Goal: Task Accomplishment & Management: Manage account settings

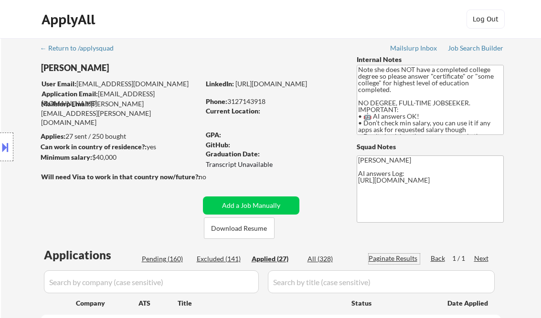
select select ""applied""
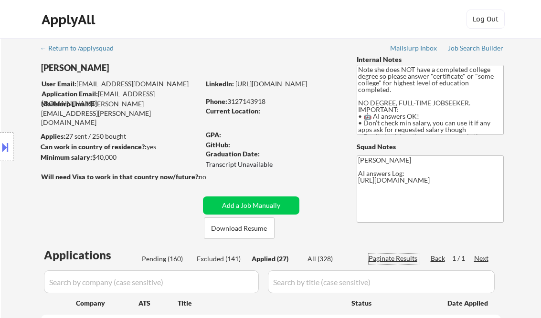
select select ""applied""
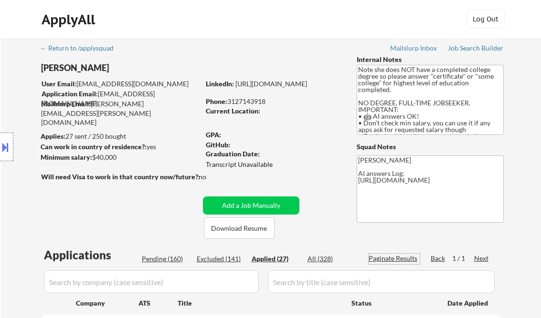
select select ""applied""
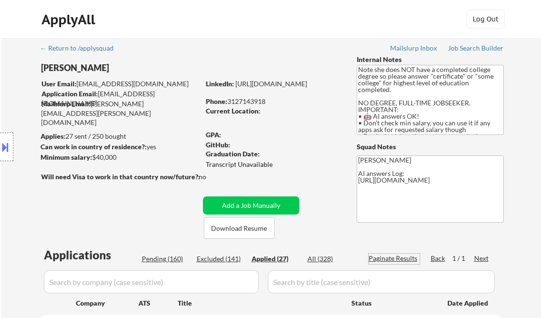
select select ""applied""
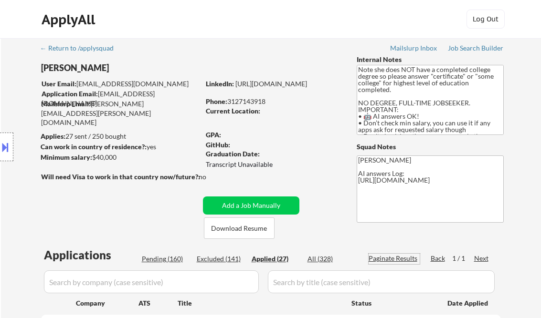
select select ""applied""
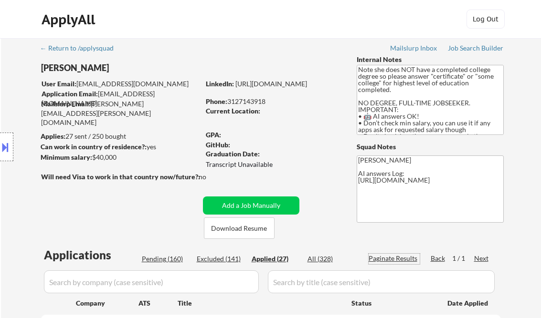
select select ""applied""
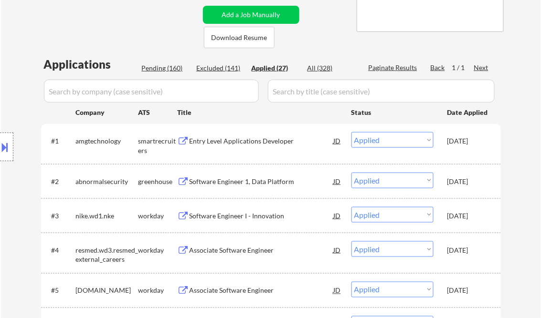
select select ""applied""
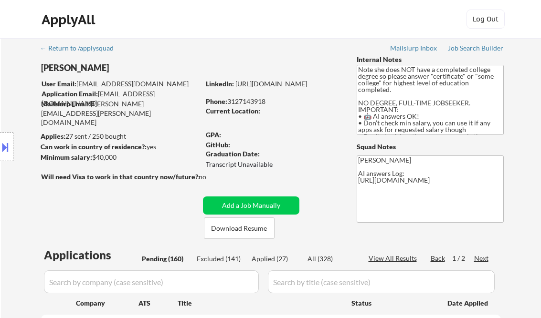
select select ""pending""
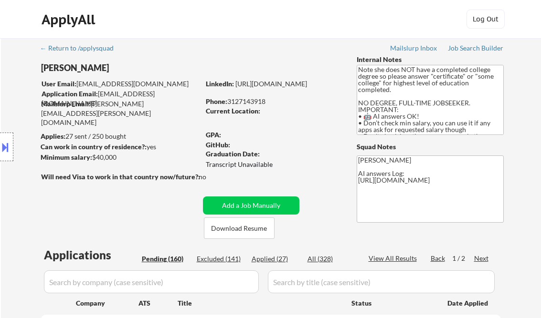
select select ""pending""
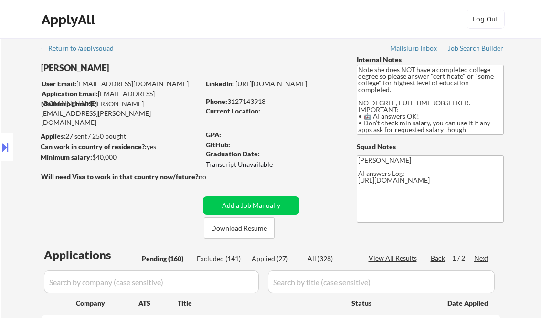
select select ""pending""
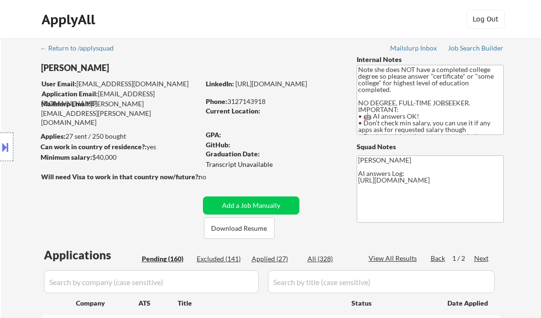
select select ""pending""
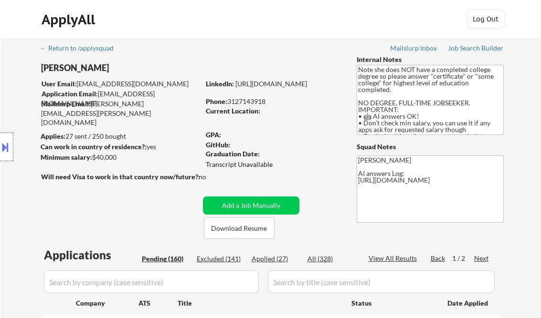
select select ""pending""
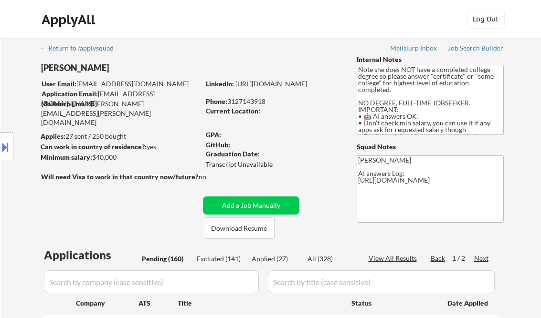
select select ""pending""
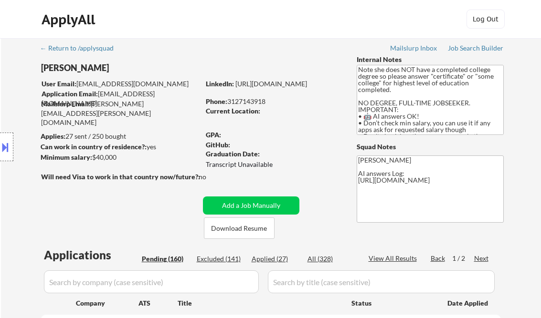
select select ""pending""
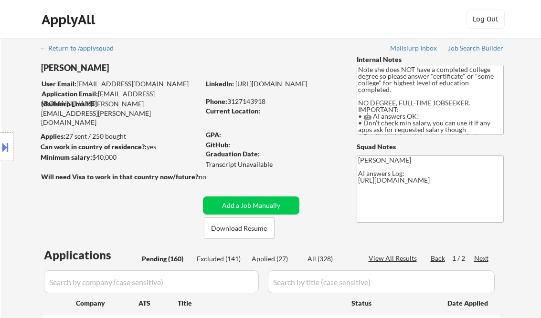
select select ""pending""
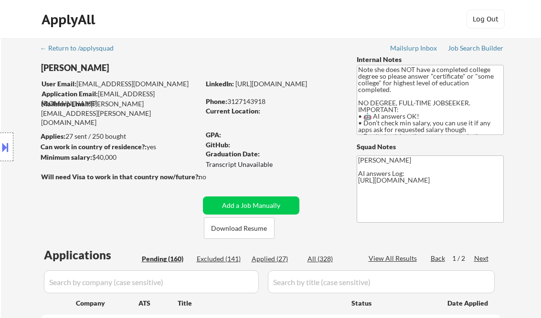
select select ""pending""
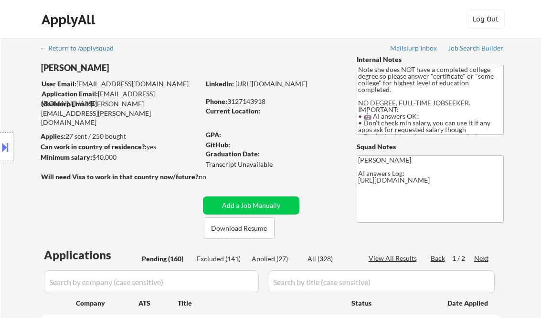
select select ""pending""
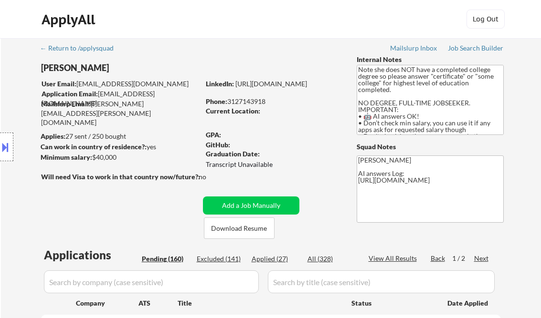
select select ""pending""
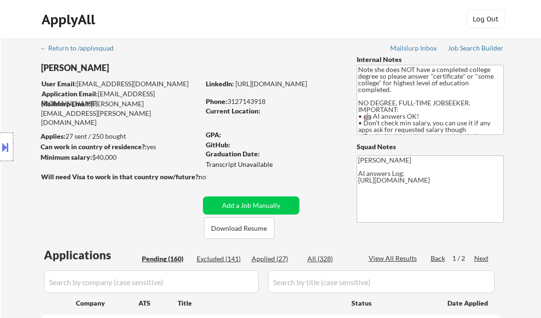
select select ""pending""
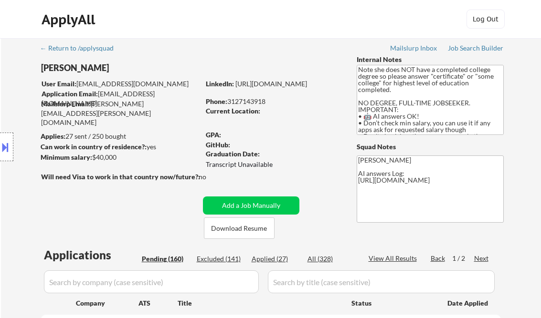
select select ""pending""
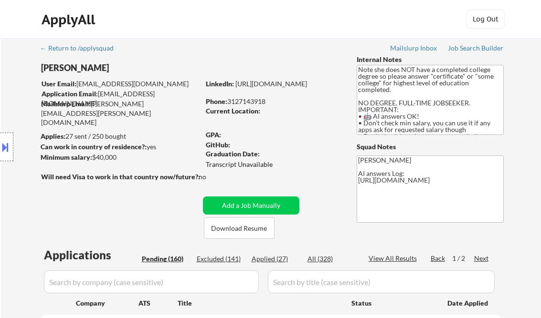
select select ""pending""
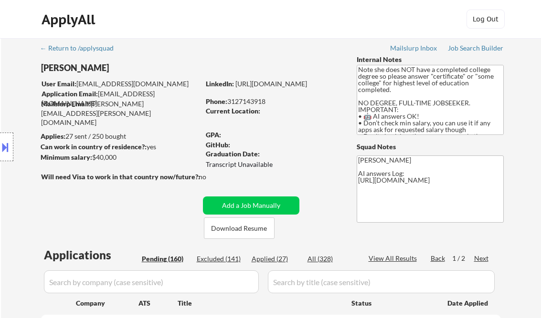
select select ""pending""
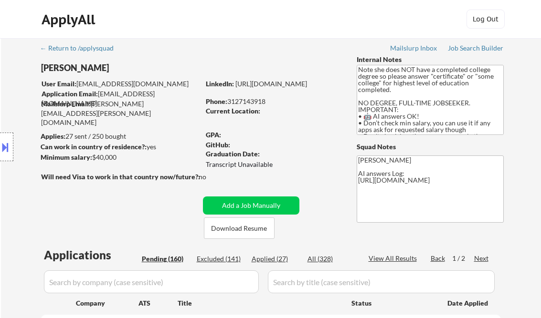
select select ""pending""
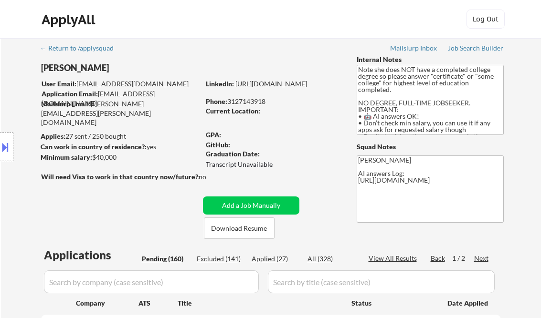
select select ""pending""
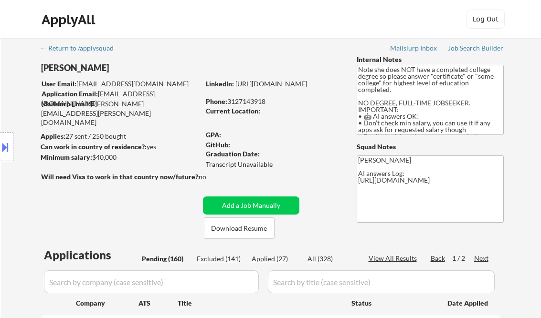
select select ""pending""
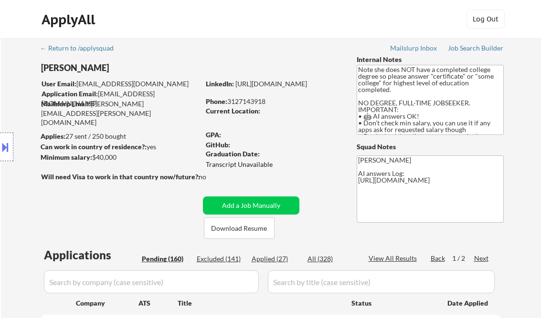
select select ""pending""
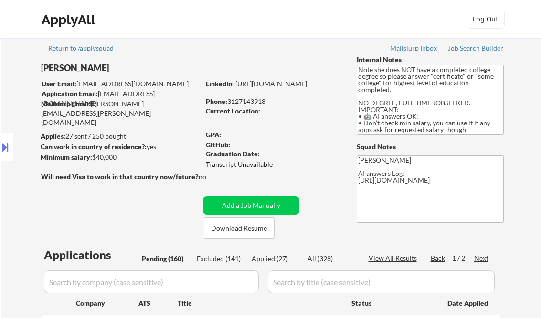
select select ""pending""
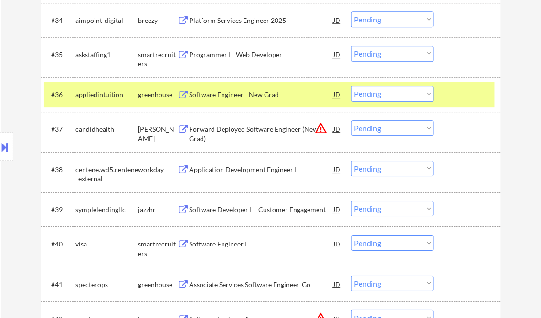
scroll to position [1641, 0]
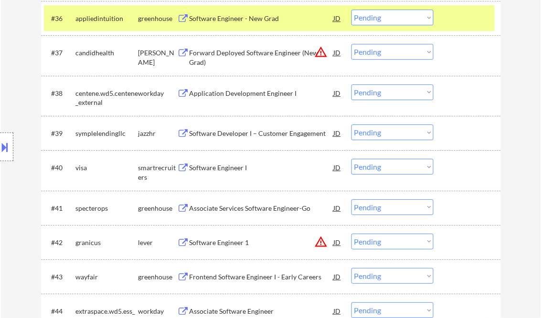
click at [365, 135] on select "Choose an option... Pending Applied Excluded (Questions) Excluded (Expired) Exc…" at bounding box center [392, 133] width 82 height 16
click at [351, 125] on select "Choose an option... Pending Applied Excluded (Questions) Excluded (Expired) Exc…" at bounding box center [392, 133] width 82 height 16
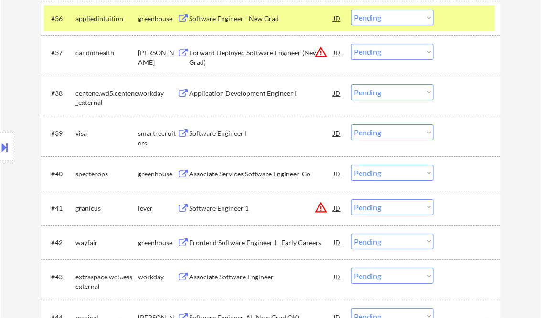
click at [214, 141] on div "Software Engineer I" at bounding box center [261, 133] width 144 height 17
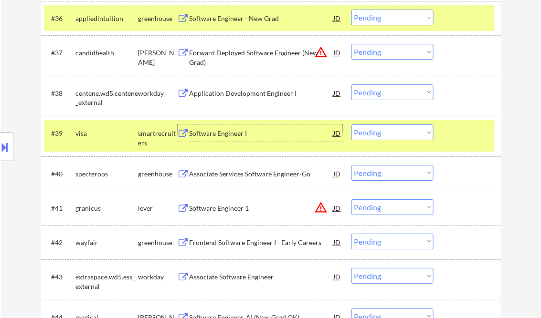
click at [380, 132] on select "Choose an option... Pending Applied Excluded (Questions) Excluded (Expired) Exc…" at bounding box center [392, 133] width 82 height 16
click at [351, 125] on select "Choose an option... Pending Applied Excluded (Questions) Excluded (Expired) Exc…" at bounding box center [392, 133] width 82 height 16
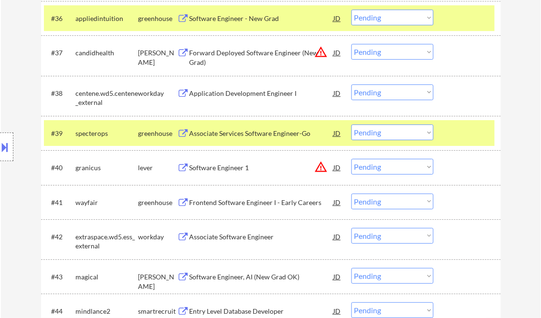
click at [250, 133] on div "Associate Services Software Engineer-Go" at bounding box center [261, 134] width 144 height 10
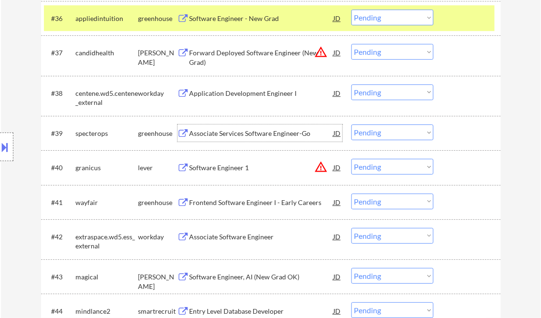
click at [393, 133] on select "Choose an option... Pending Applied Excluded (Questions) Excluded (Expired) Exc…" at bounding box center [392, 133] width 82 height 16
click at [351, 125] on select "Choose an option... Pending Applied Excluded (Questions) Excluded (Expired) Exc…" at bounding box center [392, 133] width 82 height 16
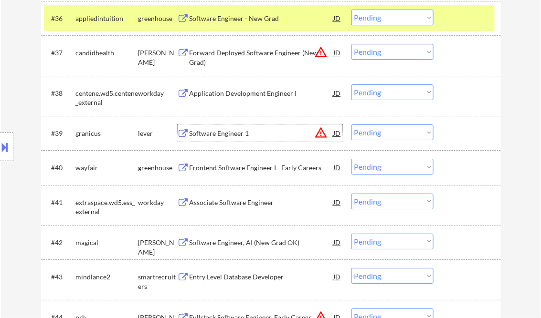
click at [239, 135] on div "Software Engineer 1" at bounding box center [261, 134] width 144 height 10
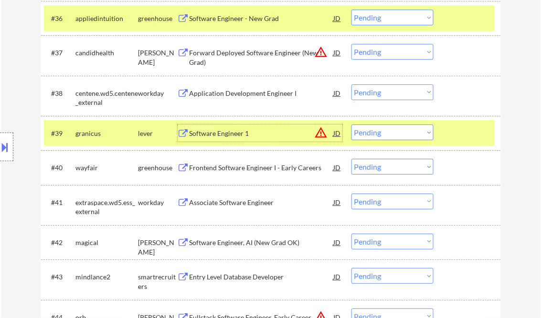
drag, startPoint x: 387, startPoint y: 129, endPoint x: 395, endPoint y: 140, distance: 13.1
click at [387, 129] on select "Choose an option... Pending Applied Excluded (Questions) Excluded (Expired) Exc…" at bounding box center [392, 133] width 82 height 16
click at [351, 125] on select "Choose an option... Pending Applied Excluded (Questions) Excluded (Expired) Exc…" at bounding box center [392, 133] width 82 height 16
select select ""pending""
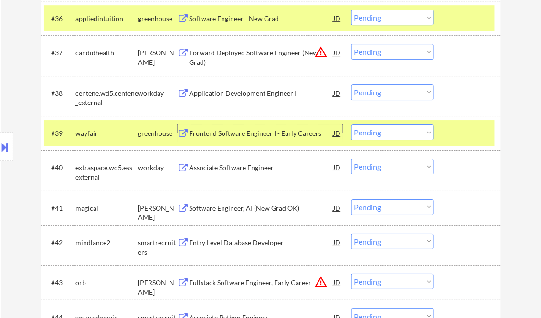
click at [260, 140] on div "Frontend Software Engineer I - Early Careers" at bounding box center [261, 133] width 144 height 17
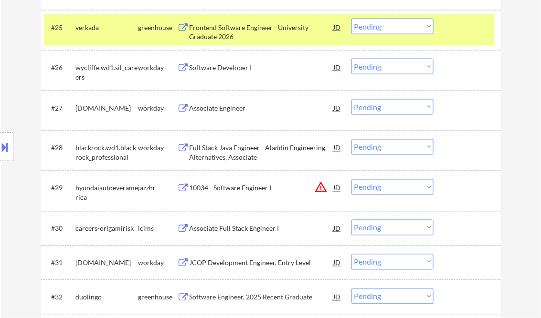
scroll to position [1221, 0]
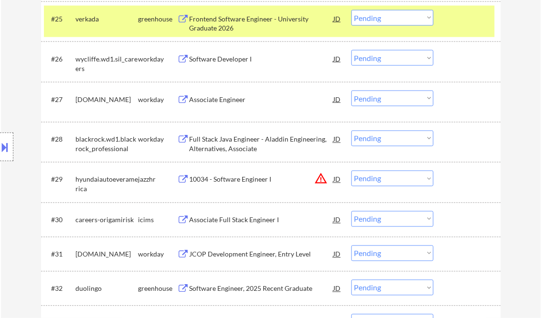
click at [235, 179] on div "10034 - Software Engineer I" at bounding box center [261, 180] width 144 height 10
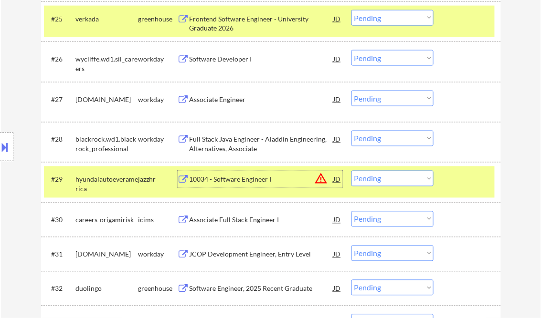
click at [386, 182] on select "Choose an option... Pending Applied Excluded (Questions) Excluded (Expired) Exc…" at bounding box center [392, 179] width 82 height 16
click at [351, 171] on select "Choose an option... Pending Applied Excluded (Questions) Excluded (Expired) Exc…" at bounding box center [392, 179] width 82 height 16
select select ""pending""
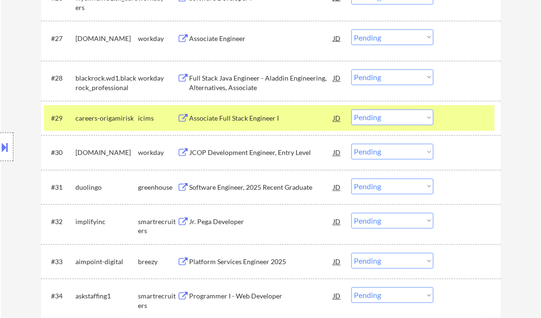
scroll to position [1298, 0]
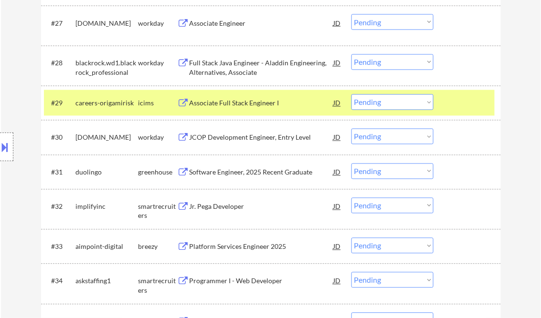
click at [227, 207] on div "Jr. Pega Developer" at bounding box center [261, 207] width 144 height 10
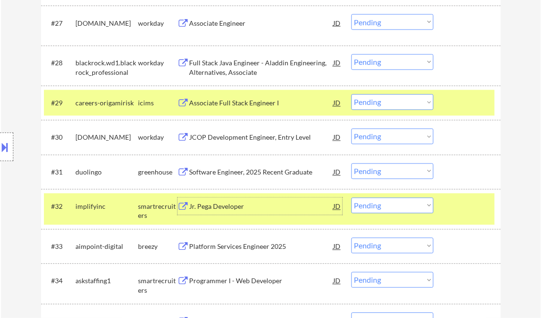
scroll to position [1374, 0]
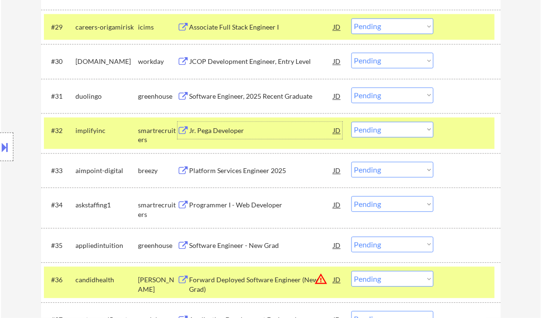
drag, startPoint x: 386, startPoint y: 126, endPoint x: 387, endPoint y: 136, distance: 10.0
click at [386, 126] on select "Choose an option... Pending Applied Excluded (Questions) Excluded (Expired) Exc…" at bounding box center [392, 130] width 82 height 16
click at [351, 122] on select "Choose an option... Pending Applied Excluded (Questions) Excluded (Expired) Exc…" at bounding box center [392, 130] width 82 height 16
select select ""pending""
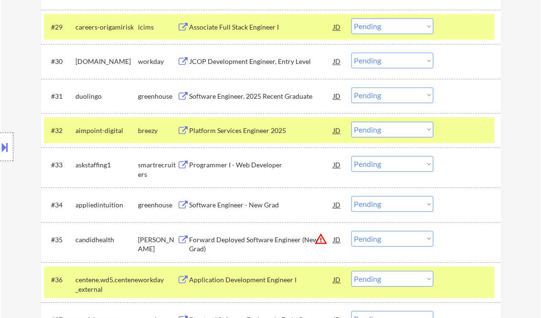
click at [227, 102] on div "Software Engineer, 2025 Recent Graduate" at bounding box center [261, 95] width 144 height 17
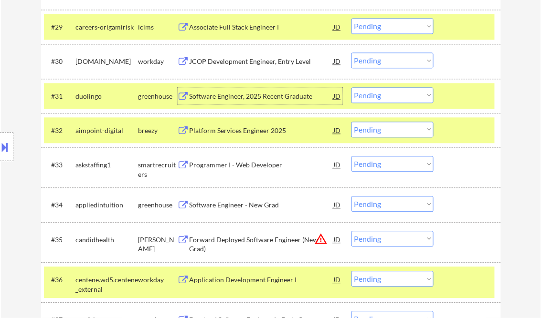
click at [393, 94] on select "Choose an option... Pending Applied Excluded (Questions) Excluded (Expired) Exc…" at bounding box center [392, 95] width 82 height 16
click at [351, 87] on select "Choose an option... Pending Applied Excluded (Questions) Excluded (Expired) Exc…" at bounding box center [392, 95] width 82 height 16
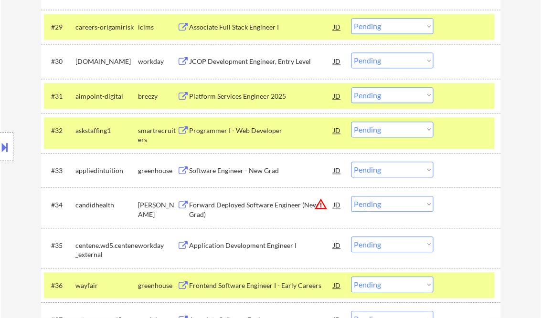
click at [246, 100] on div "Platform Services Engineer 2025" at bounding box center [261, 97] width 144 height 10
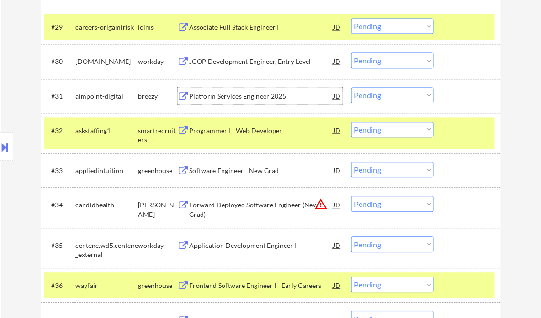
click at [386, 95] on select "Choose an option... Pending Applied Excluded (Questions) Excluded (Expired) Exc…" at bounding box center [392, 95] width 82 height 16
click at [351, 87] on select "Choose an option... Pending Applied Excluded (Questions) Excluded (Expired) Exc…" at bounding box center [392, 95] width 82 height 16
select select ""pending""
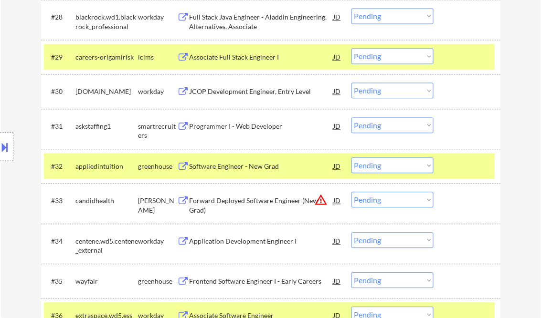
scroll to position [1336, 0]
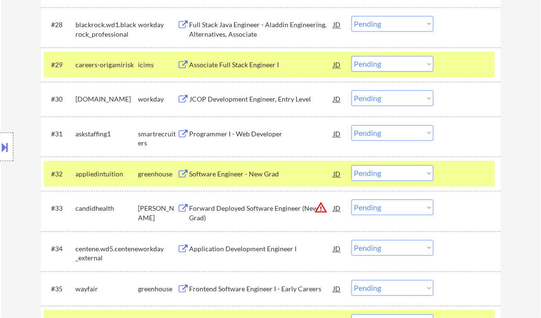
click at [269, 100] on div "JCOP Development Engineer, Entry Level" at bounding box center [261, 100] width 144 height 10
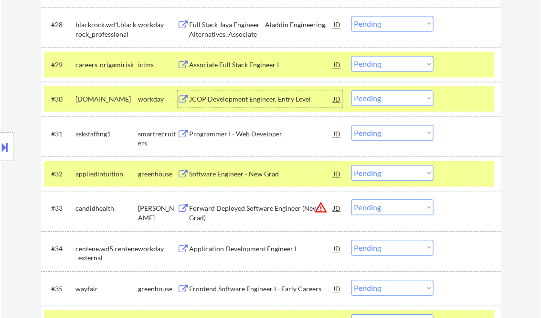
click at [457, 61] on div at bounding box center [468, 64] width 42 height 17
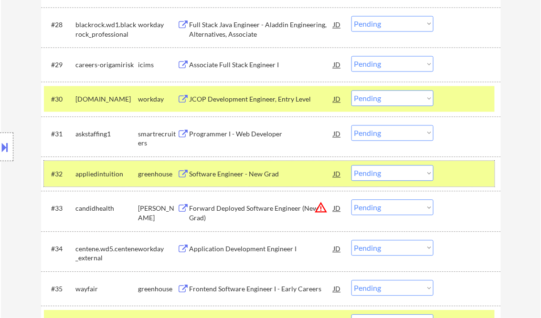
click at [466, 184] on div "#32 appliedintuition greenhouse Software Engineer - New Grad JD warning_amber C…" at bounding box center [269, 174] width 450 height 26
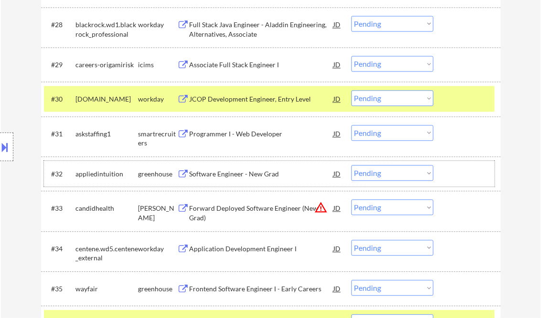
click at [388, 101] on select "Choose an option... Pending Applied Excluded (Questions) Excluded (Expired) Exc…" at bounding box center [392, 99] width 82 height 16
click at [351, 91] on select "Choose an option... Pending Applied Excluded (Questions) Excluded (Expired) Exc…" at bounding box center [392, 99] width 82 height 16
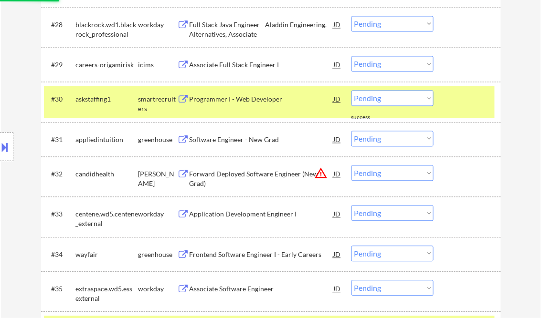
click at [258, 107] on div "Programmer I - Web Developer" at bounding box center [261, 99] width 144 height 17
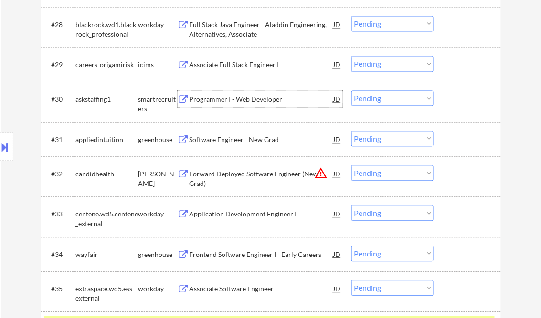
drag, startPoint x: 382, startPoint y: 96, endPoint x: 389, endPoint y: 106, distance: 12.6
click at [382, 96] on select "Choose an option... Pending Applied Excluded (Questions) Excluded (Expired) Exc…" at bounding box center [392, 99] width 82 height 16
click at [351, 91] on select "Choose an option... Pending Applied Excluded (Questions) Excluded (Expired) Exc…" at bounding box center [392, 99] width 82 height 16
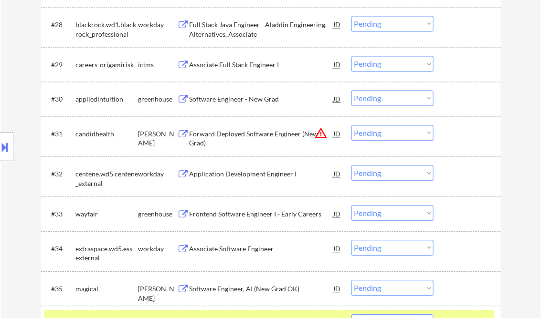
click at [261, 99] on div "Software Engineer - New Grad" at bounding box center [261, 100] width 144 height 10
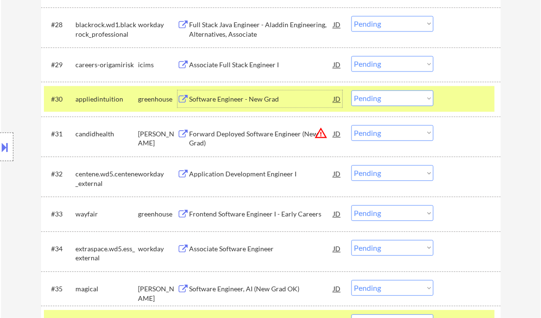
click at [384, 94] on select "Choose an option... Pending Applied Excluded (Questions) Excluded (Expired) Exc…" at bounding box center [392, 99] width 82 height 16
click at [351, 91] on select "Choose an option... Pending Applied Excluded (Questions) Excluded (Expired) Exc…" at bounding box center [392, 99] width 82 height 16
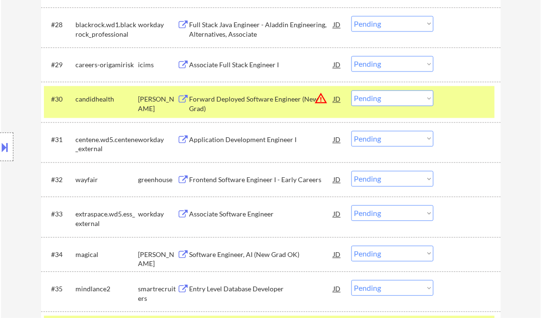
click at [256, 109] on div "Forward Deployed Software Engineer (New Grad)" at bounding box center [261, 104] width 144 height 19
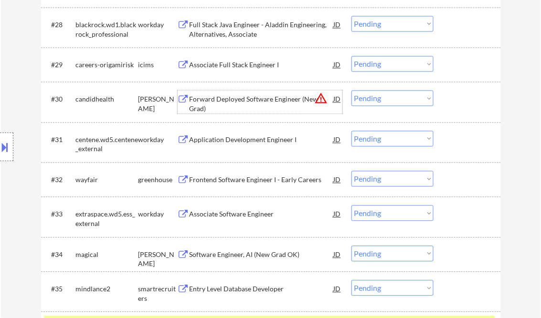
click at [402, 102] on select "Choose an option... Pending Applied Excluded (Questions) Excluded (Expired) Exc…" at bounding box center [392, 99] width 82 height 16
click at [351, 91] on select "Choose an option... Pending Applied Excluded (Questions) Excluded (Expired) Exc…" at bounding box center [392, 99] width 82 height 16
select select ""pending""
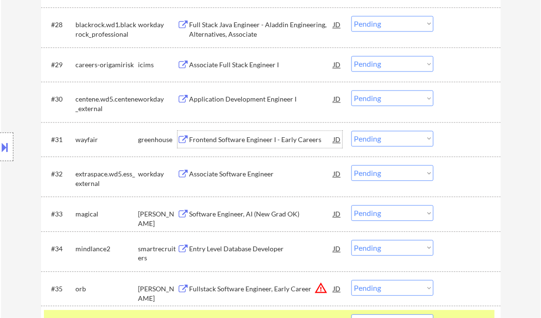
click at [255, 145] on div "Frontend Software Engineer I - Early Careers" at bounding box center [261, 139] width 144 height 17
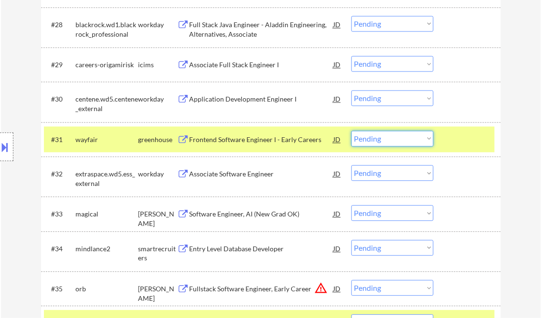
click at [387, 138] on select "Choose an option... Pending Applied Excluded (Questions) Excluded (Expired) Exc…" at bounding box center [392, 139] width 82 height 16
click at [351, 131] on select "Choose an option... Pending Applied Excluded (Questions) Excluded (Expired) Exc…" at bounding box center [392, 139] width 82 height 16
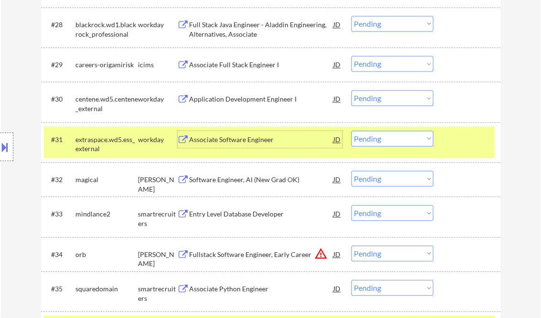
click at [255, 141] on div "Associate Software Engineer" at bounding box center [261, 140] width 144 height 10
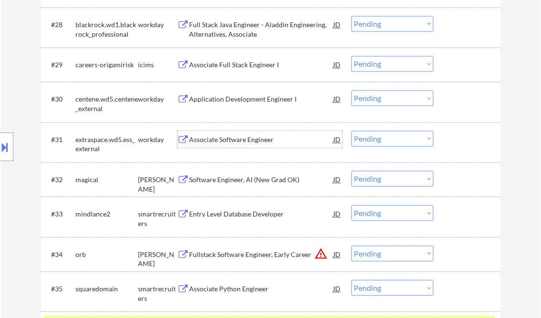
drag, startPoint x: 388, startPoint y: 138, endPoint x: 402, endPoint y: 148, distance: 16.8
click at [388, 138] on select "Choose an option... Pending Applied Excluded (Questions) Excluded (Expired) Exc…" at bounding box center [392, 139] width 82 height 16
click at [351, 131] on select "Choose an option... Pending Applied Excluded (Questions) Excluded (Expired) Exc…" at bounding box center [392, 139] width 82 height 16
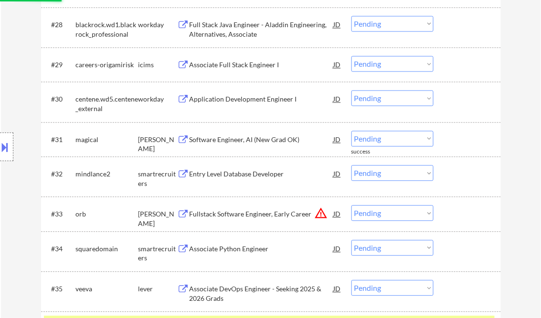
click at [231, 142] on div "Software Engineer, AI (New Grad OK)" at bounding box center [261, 140] width 144 height 10
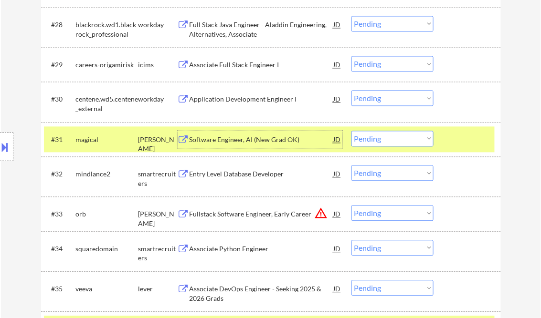
click at [375, 138] on select "Choose an option... Pending Applied Excluded (Questions) Excluded (Expired) Exc…" at bounding box center [392, 139] width 82 height 16
click at [351, 131] on select "Choose an option... Pending Applied Excluded (Questions) Excluded (Expired) Exc…" at bounding box center [392, 139] width 82 height 16
click at [243, 178] on div "Entry Level Database Developer" at bounding box center [261, 175] width 144 height 10
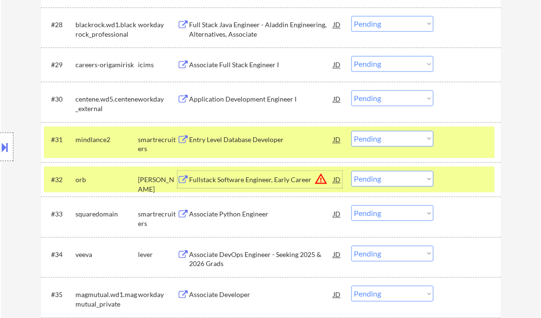
click at [240, 134] on div "Entry Level Database Developer" at bounding box center [261, 139] width 144 height 17
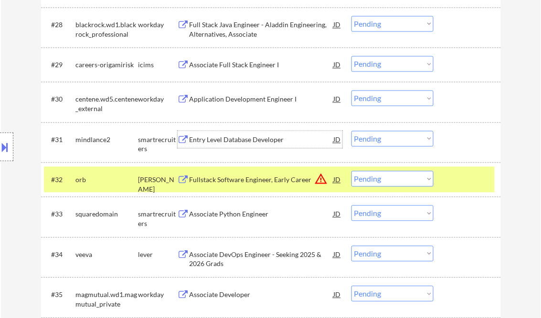
click at [370, 138] on select "Choose an option... Pending Applied Excluded (Questions) Excluded (Expired) Exc…" at bounding box center [392, 139] width 82 height 16
click at [351, 131] on select "Choose an option... Pending Applied Excluded (Questions) Excluded (Expired) Exc…" at bounding box center [392, 139] width 82 height 16
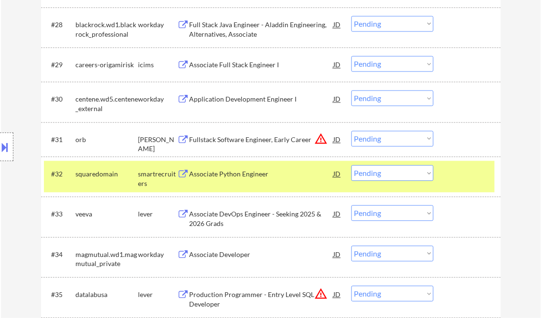
click at [261, 140] on div "Fullstack Software Engineer, Early Career" at bounding box center [261, 140] width 144 height 10
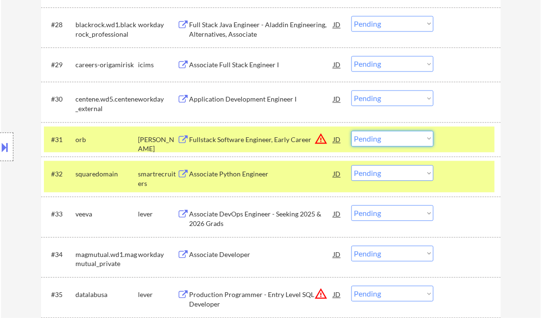
drag, startPoint x: 396, startPoint y: 137, endPoint x: 420, endPoint y: 148, distance: 25.6
click at [398, 137] on select "Choose an option... Pending Applied Excluded (Questions) Excluded (Expired) Exc…" at bounding box center [392, 139] width 82 height 16
click at [351, 131] on select "Choose an option... Pending Applied Excluded (Questions) Excluded (Expired) Exc…" at bounding box center [392, 139] width 82 height 16
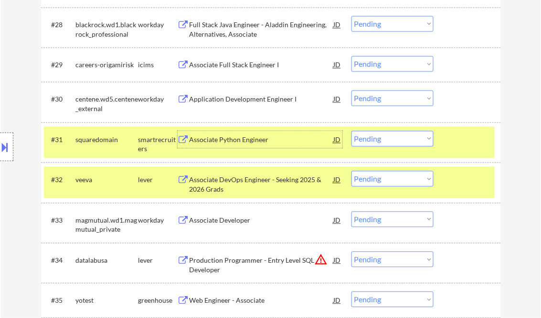
click at [243, 136] on div "Associate Python Engineer" at bounding box center [261, 140] width 144 height 10
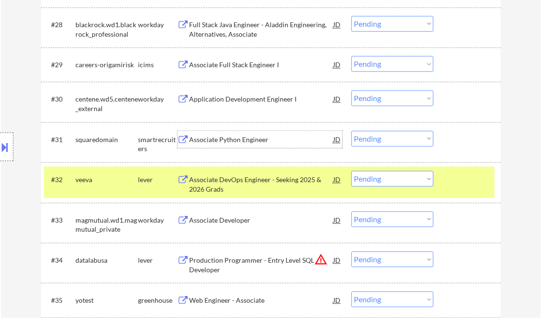
click at [385, 140] on select "Choose an option... Pending Applied Excluded (Questions) Excluded (Expired) Exc…" at bounding box center [392, 139] width 82 height 16
click at [351, 131] on select "Choose an option... Pending Applied Excluded (Questions) Excluded (Expired) Exc…" at bounding box center [392, 139] width 82 height 16
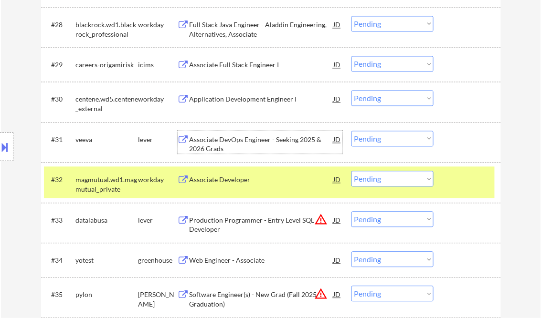
click at [235, 143] on div "Associate DevOps Engineer - Seeking 2025 & 2026 Grads" at bounding box center [261, 144] width 144 height 19
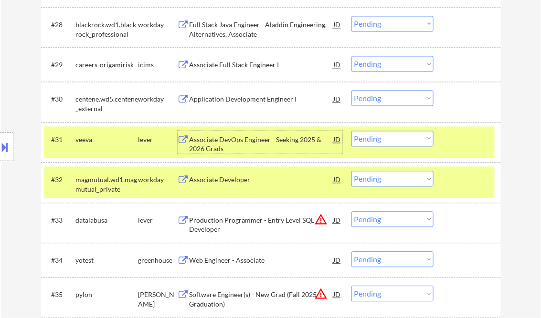
click at [389, 136] on select "Choose an option... Pending Applied Excluded (Questions) Excluded (Expired) Exc…" at bounding box center [392, 139] width 82 height 16
click at [351, 131] on select "Choose an option... Pending Applied Excluded (Questions) Excluded (Expired) Exc…" at bounding box center [392, 139] width 82 height 16
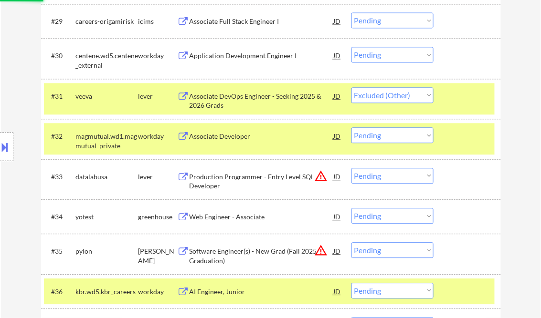
scroll to position [1412, 0]
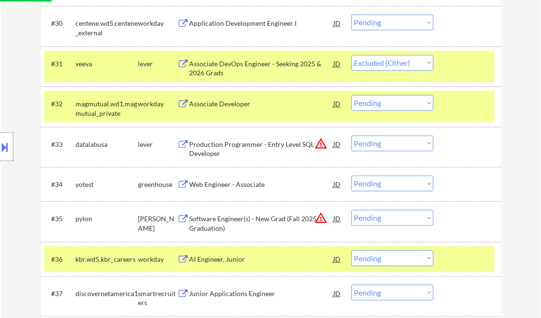
click at [252, 105] on div "Associate Developer" at bounding box center [261, 104] width 144 height 10
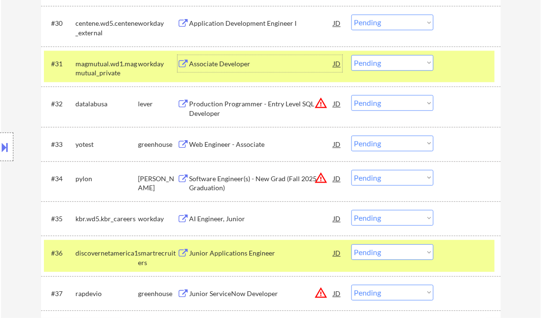
click at [231, 63] on div "Associate Developer" at bounding box center [261, 64] width 144 height 10
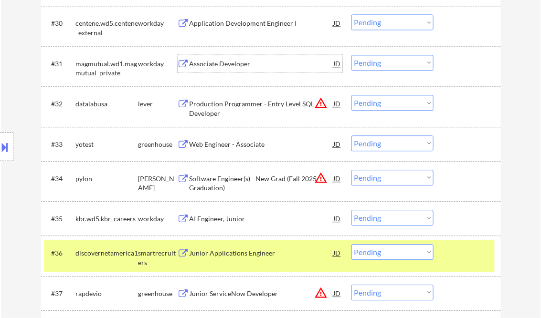
click at [364, 63] on select "Choose an option... Pending Applied Excluded (Questions) Excluded (Expired) Exc…" at bounding box center [392, 63] width 82 height 16
click at [351, 55] on select "Choose an option... Pending Applied Excluded (Questions) Excluded (Expired) Exc…" at bounding box center [392, 63] width 82 height 16
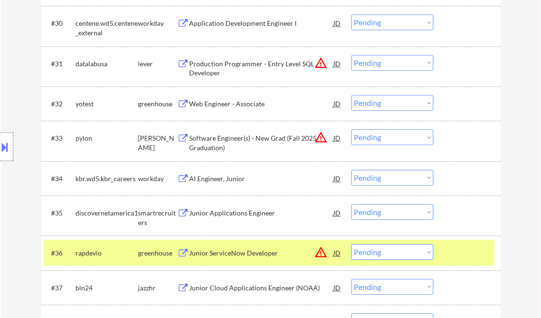
click at [232, 67] on div "Production Programmer - Entry Level SQL Developer" at bounding box center [261, 68] width 144 height 19
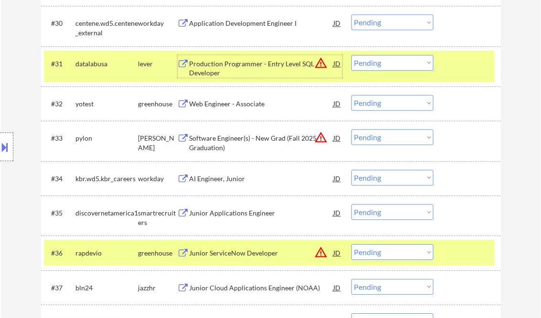
drag, startPoint x: 383, startPoint y: 61, endPoint x: 384, endPoint y: 72, distance: 10.5
click at [383, 61] on select "Choose an option... Pending Applied Excluded (Questions) Excluded (Expired) Exc…" at bounding box center [392, 63] width 82 height 16
click at [351, 55] on select "Choose an option... Pending Applied Excluded (Questions) Excluded (Expired) Exc…" at bounding box center [392, 63] width 82 height 16
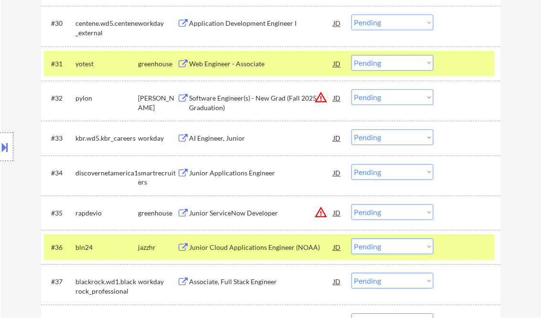
click at [228, 69] on div "Web Engineer - Associate" at bounding box center [261, 63] width 144 height 17
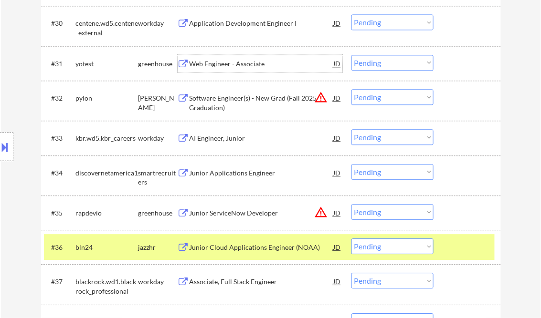
click at [380, 64] on select "Choose an option... Pending Applied Excluded (Questions) Excluded (Expired) Exc…" at bounding box center [392, 63] width 82 height 16
click at [351, 55] on select "Choose an option... Pending Applied Excluded (Questions) Excluded (Expired) Exc…" at bounding box center [392, 63] width 82 height 16
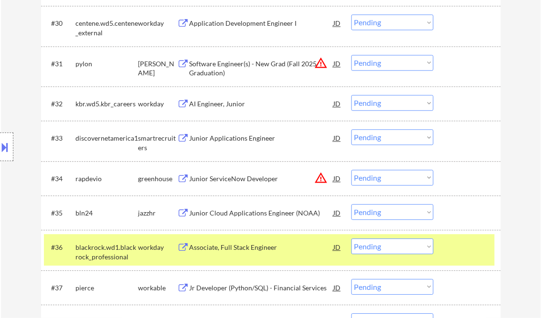
click at [394, 63] on select "Choose an option... Pending Applied Excluded (Questions) Excluded (Expired) Exc…" at bounding box center [392, 63] width 82 height 16
click at [351, 55] on select "Choose an option... Pending Applied Excluded (Questions) Excluded (Expired) Exc…" at bounding box center [392, 63] width 82 height 16
select select ""pending""
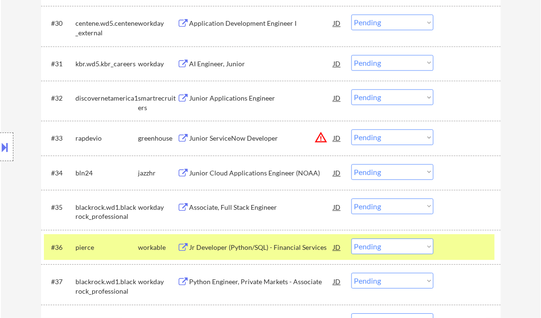
click at [209, 98] on div "Junior Applications Engineer" at bounding box center [261, 99] width 144 height 10
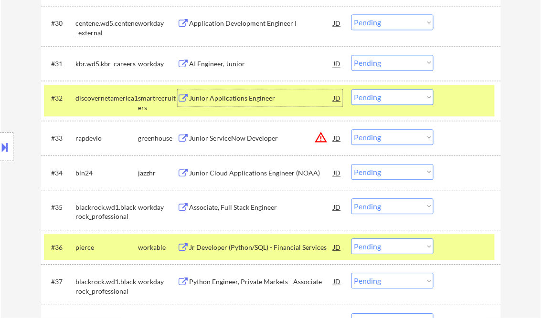
drag, startPoint x: 402, startPoint y: 97, endPoint x: 400, endPoint y: 102, distance: 5.0
click at [402, 97] on select "Choose an option... Pending Applied Excluded (Questions) Excluded (Expired) Exc…" at bounding box center [392, 97] width 82 height 16
click at [351, 89] on select "Choose an option... Pending Applied Excluded (Questions) Excluded (Expired) Exc…" at bounding box center [392, 97] width 82 height 16
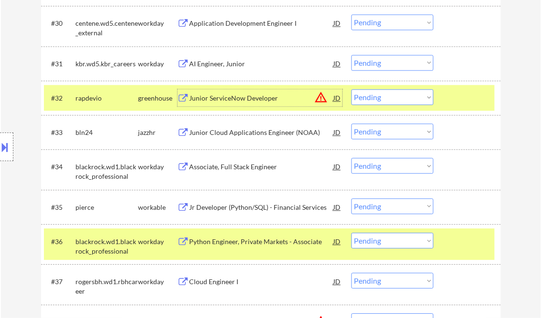
click at [245, 102] on div "Junior ServiceNow Developer" at bounding box center [261, 99] width 144 height 10
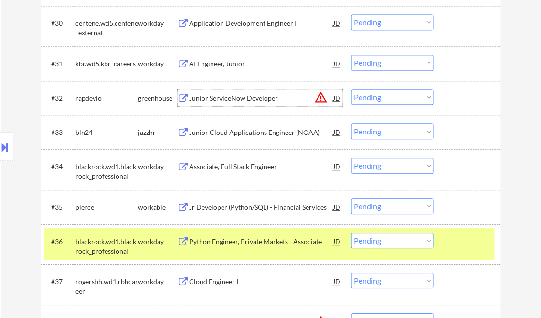
click at [383, 94] on select "Choose an option... Pending Applied Excluded (Questions) Excluded (Expired) Exc…" at bounding box center [392, 97] width 82 height 16
click at [351, 89] on select "Choose an option... Pending Applied Excluded (Questions) Excluded (Expired) Exc…" at bounding box center [392, 97] width 82 height 16
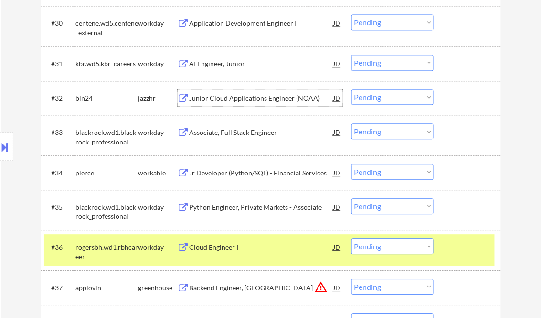
click at [252, 95] on div "Junior Cloud Applications Engineer (NOAA)" at bounding box center [261, 99] width 144 height 10
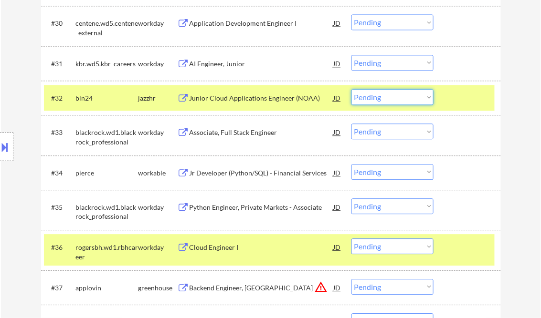
click at [382, 97] on select "Choose an option... Pending Applied Excluded (Questions) Excluded (Expired) Exc…" at bounding box center [392, 97] width 82 height 16
click at [351, 89] on select "Choose an option... Pending Applied Excluded (Questions) Excluded (Expired) Exc…" at bounding box center [392, 97] width 82 height 16
select select ""pending""
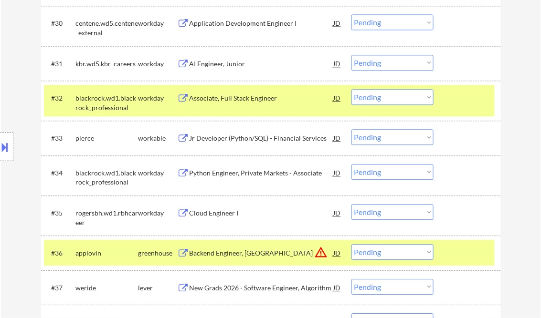
click at [236, 138] on div "Jr Developer (Python/SQL) - Financial Services" at bounding box center [261, 139] width 144 height 10
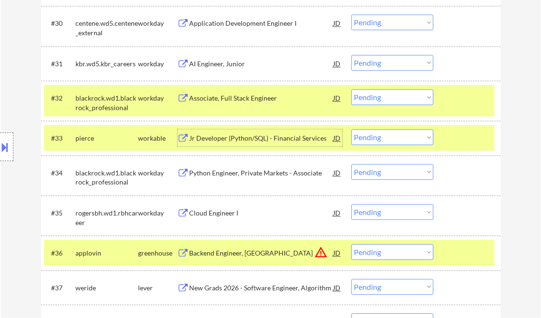
drag, startPoint x: 377, startPoint y: 141, endPoint x: 382, endPoint y: 146, distance: 6.8
click at [377, 141] on select "Choose an option... Pending Applied Excluded (Questions) Excluded (Expired) Exc…" at bounding box center [392, 137] width 82 height 16
click at [351, 129] on select "Choose an option... Pending Applied Excluded (Questions) Excluded (Expired) Exc…" at bounding box center [392, 137] width 82 height 16
select select ""pending""
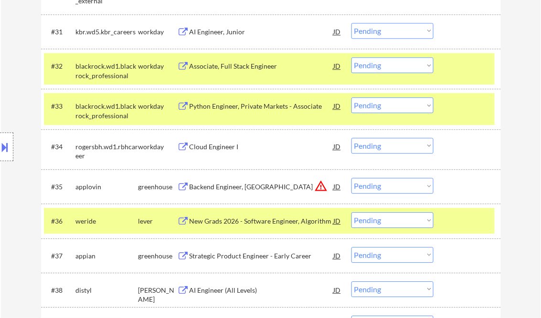
scroll to position [1450, 0]
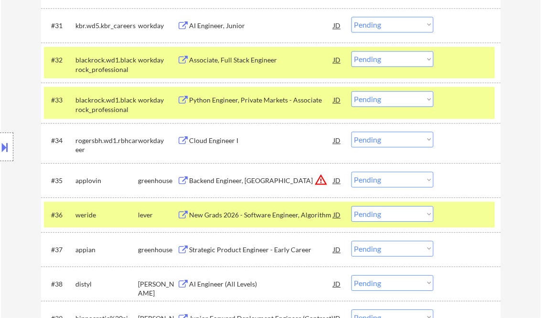
click at [252, 179] on div "Backend Engineer, [GEOGRAPHIC_DATA]" at bounding box center [261, 181] width 144 height 10
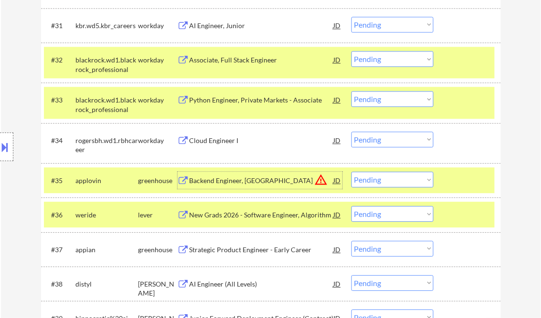
click at [401, 183] on select "Choose an option... Pending Applied Excluded (Questions) Excluded (Expired) Exc…" at bounding box center [392, 180] width 82 height 16
click at [351, 172] on select "Choose an option... Pending Applied Excluded (Questions) Excluded (Expired) Exc…" at bounding box center [392, 180] width 82 height 16
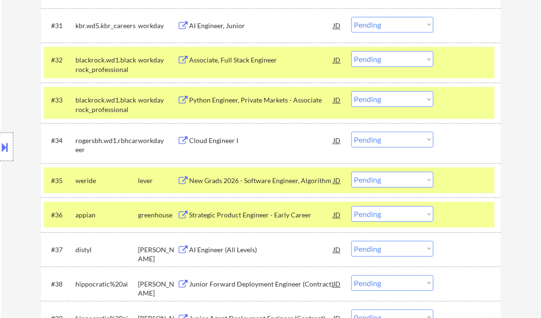
click at [371, 179] on select "Choose an option... Pending Applied Excluded (Questions) Excluded (Expired) Exc…" at bounding box center [392, 180] width 82 height 16
click at [351, 172] on select "Choose an option... Pending Applied Excluded (Questions) Excluded (Expired) Exc…" at bounding box center [392, 180] width 82 height 16
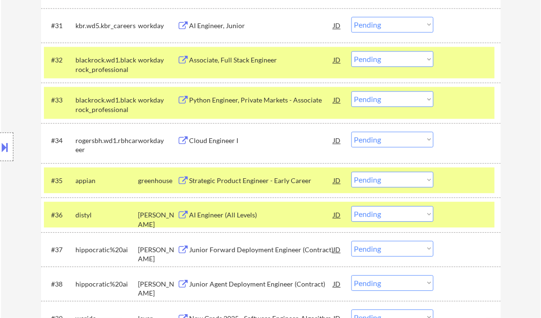
click at [256, 178] on div "Strategic Product Engineer - Early Career" at bounding box center [261, 181] width 144 height 10
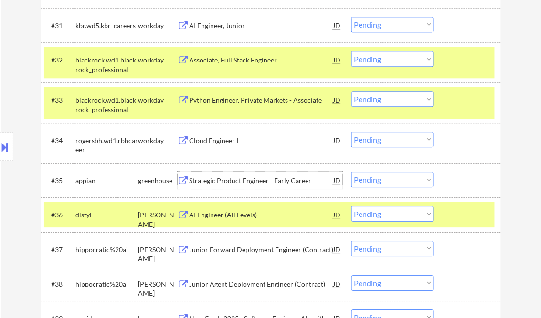
click at [395, 181] on select "Choose an option... Pending Applied Excluded (Questions) Excluded (Expired) Exc…" at bounding box center [392, 180] width 82 height 16
click at [351, 172] on select "Choose an option... Pending Applied Excluded (Questions) Excluded (Expired) Exc…" at bounding box center [392, 180] width 82 height 16
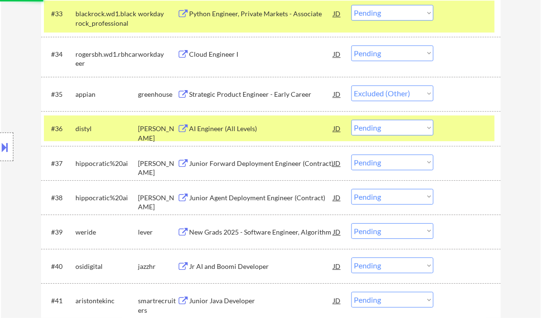
scroll to position [1565, 0]
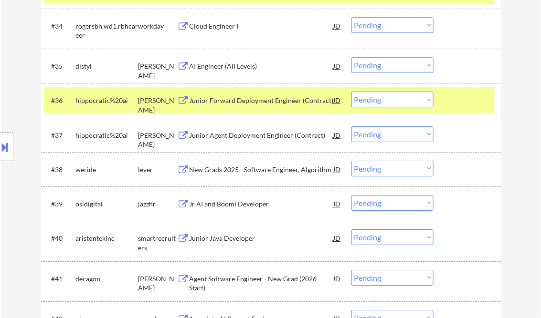
click at [245, 66] on div "AI Engineer (All Levels)" at bounding box center [261, 67] width 144 height 10
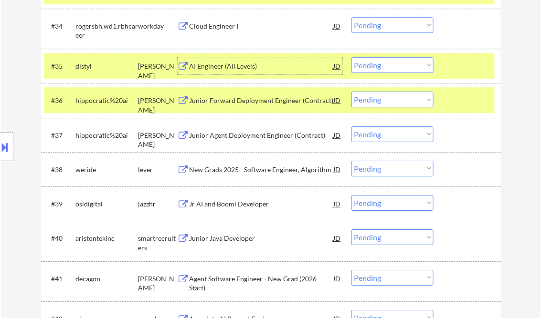
drag, startPoint x: 396, startPoint y: 62, endPoint x: 402, endPoint y: 73, distance: 12.4
click at [396, 62] on select "Choose an option... Pending Applied Excluded (Questions) Excluded (Expired) Exc…" at bounding box center [392, 65] width 82 height 16
click at [351, 57] on select "Choose an option... Pending Applied Excluded (Questions) Excluded (Expired) Exc…" at bounding box center [392, 65] width 82 height 16
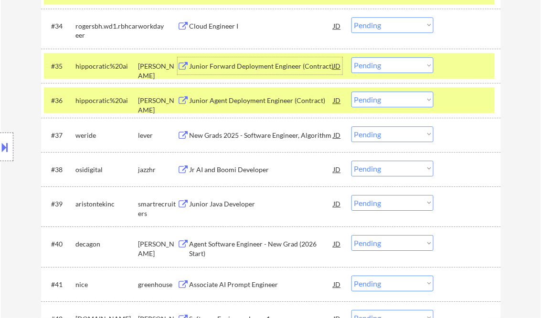
click at [246, 67] on div "Junior Forward Deployment Engineer (Contract)" at bounding box center [261, 67] width 144 height 10
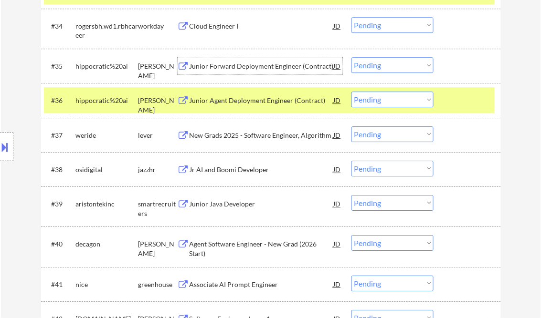
click at [372, 62] on select "Choose an option... Pending Applied Excluded (Questions) Excluded (Expired) Exc…" at bounding box center [392, 65] width 82 height 16
click at [351, 57] on select "Choose an option... Pending Applied Excluded (Questions) Excluded (Expired) Exc…" at bounding box center [392, 65] width 82 height 16
click at [279, 100] on div "Junior Agent Deployment Engineer (Contract)" at bounding box center [261, 101] width 144 height 10
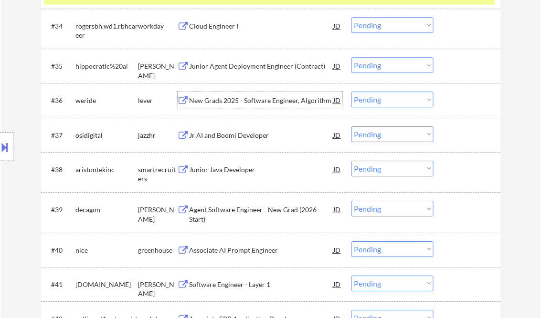
drag, startPoint x: 383, startPoint y: 65, endPoint x: 387, endPoint y: 70, distance: 7.1
click at [383, 65] on select "Choose an option... Pending Applied Excluded (Questions) Excluded (Expired) Exc…" at bounding box center [392, 65] width 82 height 16
click at [351, 57] on select "Choose an option... Pending Applied Excluded (Questions) Excluded (Expired) Exc…" at bounding box center [392, 65] width 82 height 16
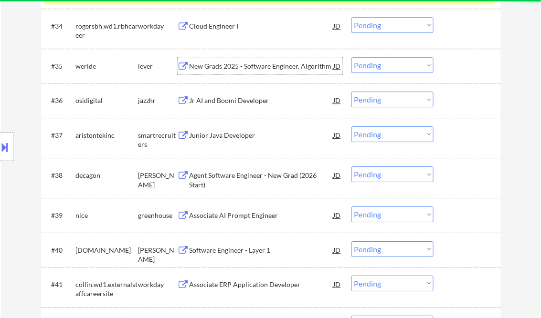
click at [240, 65] on div "New Grads 2025 - Software Engineer, Algorithm" at bounding box center [261, 67] width 144 height 10
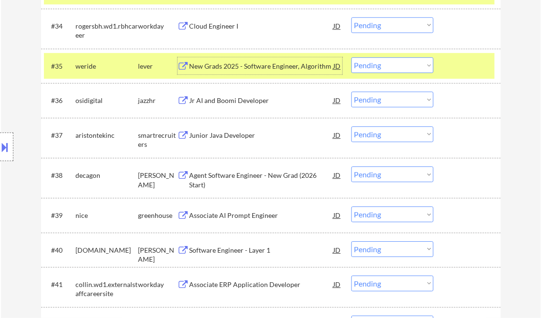
click at [393, 61] on select "Choose an option... Pending Applied Excluded (Questions) Excluded (Expired) Exc…" at bounding box center [392, 65] width 82 height 16
click at [351, 57] on select "Choose an option... Pending Applied Excluded (Questions) Excluded (Expired) Exc…" at bounding box center [392, 65] width 82 height 16
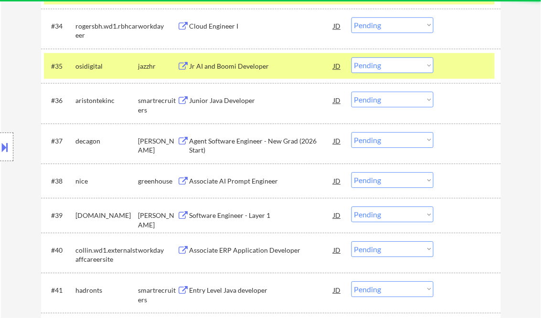
click at [226, 68] on div "Jr AI and Boomi Developer" at bounding box center [261, 67] width 144 height 10
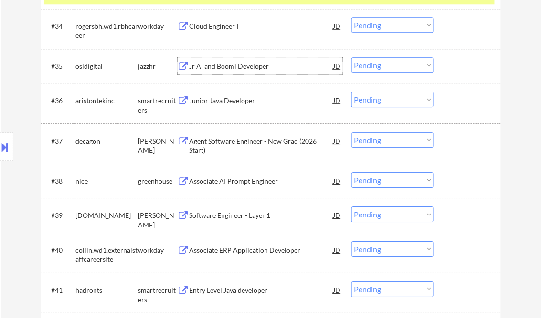
drag, startPoint x: 392, startPoint y: 67, endPoint x: 393, endPoint y: 73, distance: 5.7
click at [392, 67] on select "Choose an option... Pending Applied Excluded (Questions) Excluded (Expired) Exc…" at bounding box center [392, 65] width 82 height 16
click at [351, 57] on select "Choose an option... Pending Applied Excluded (Questions) Excluded (Expired) Exc…" at bounding box center [392, 65] width 82 height 16
select select ""pending""
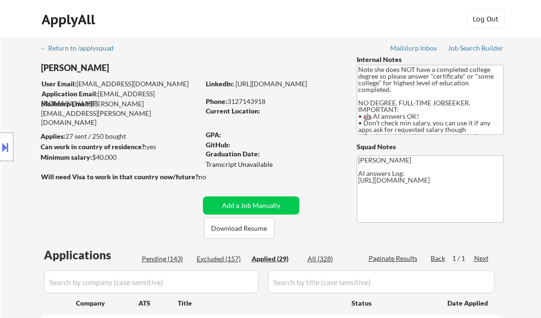
select select ""applied""
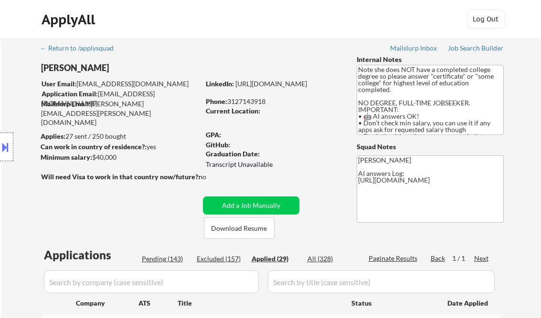
select select ""applied""
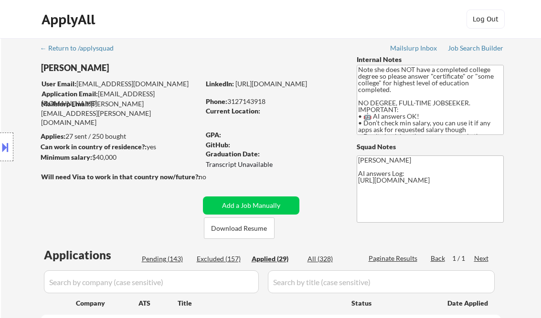
select select ""applied""
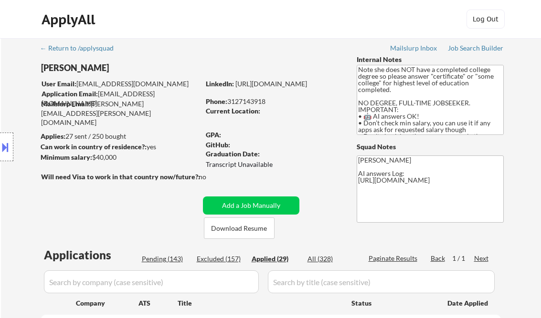
select select ""applied""
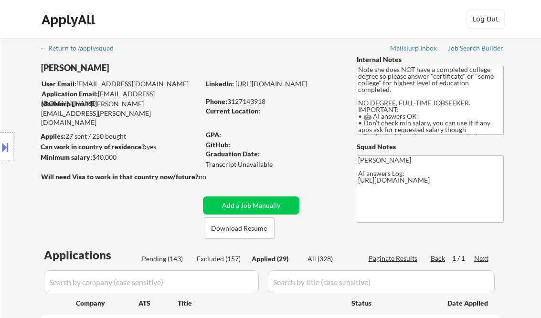
select select ""applied""
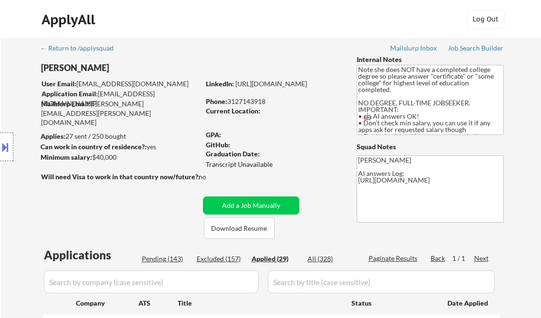
select select ""applied""
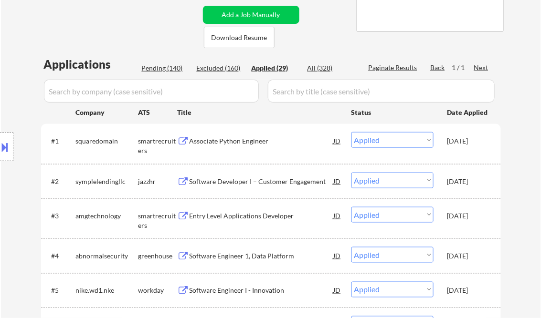
select select ""applied""
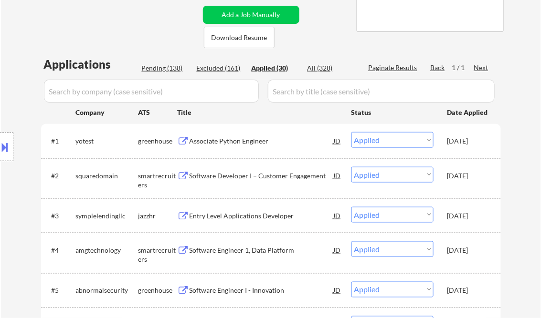
select select ""applied""
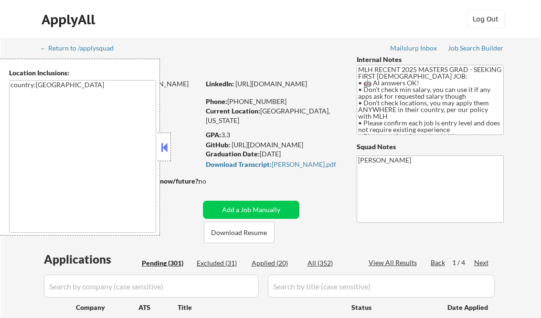
select select ""pending""
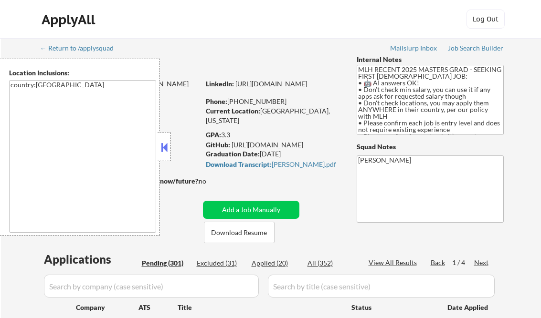
select select ""pending""
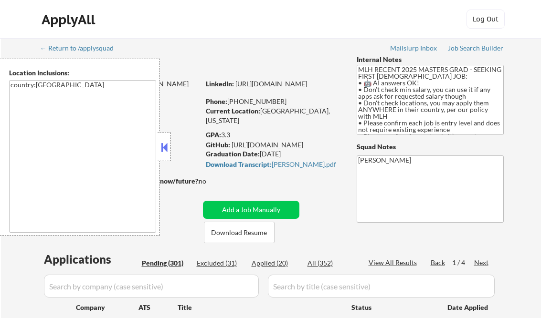
select select ""pending""
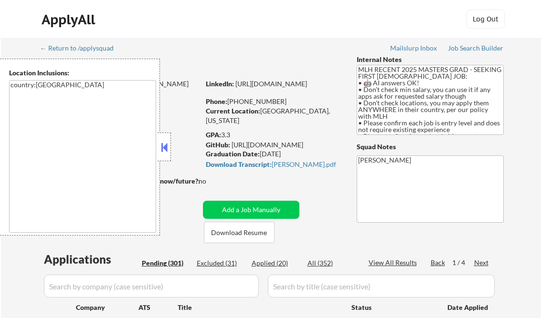
select select ""pending""
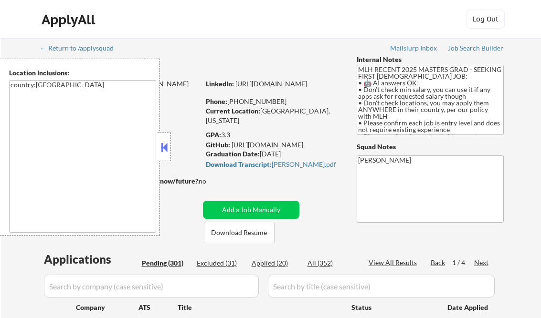
select select ""pending""
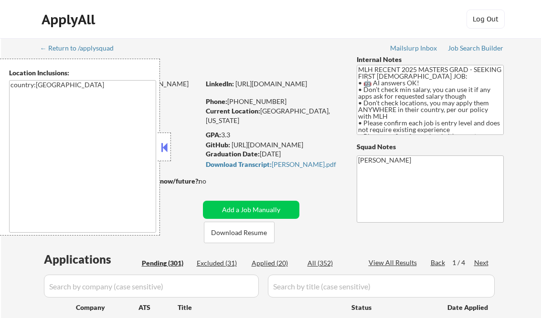
select select ""pending""
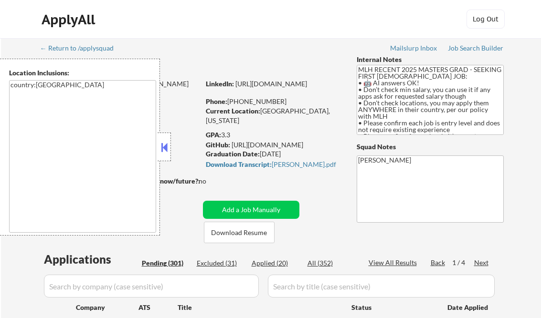
select select ""pending""
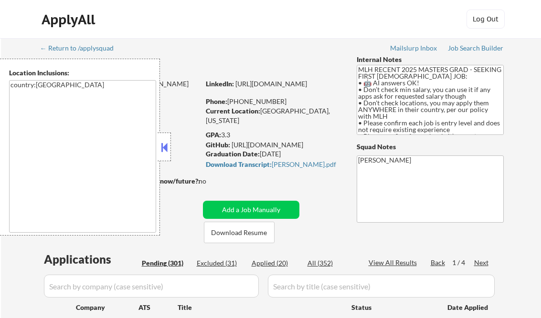
select select ""pending""
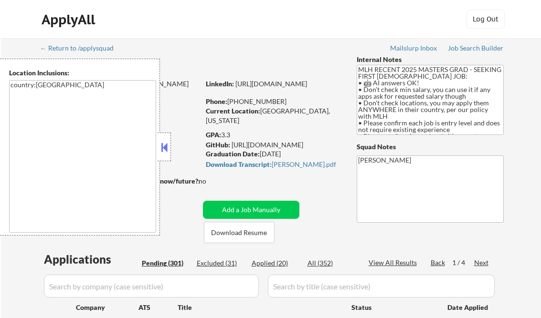
select select ""pending""
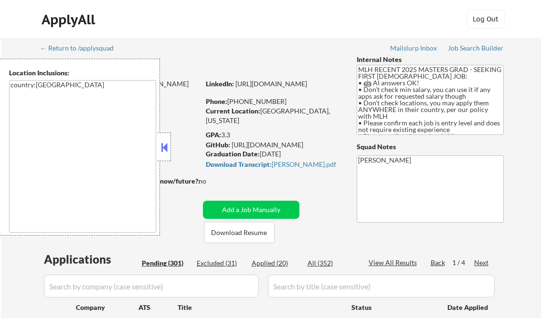
select select ""pending""
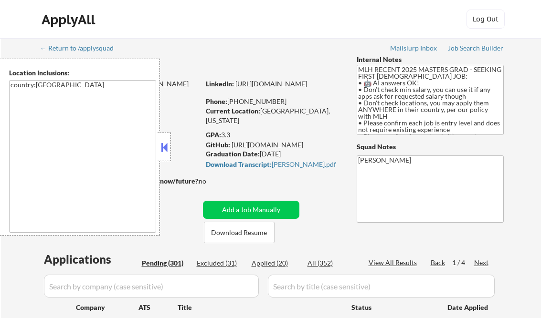
select select ""pending""
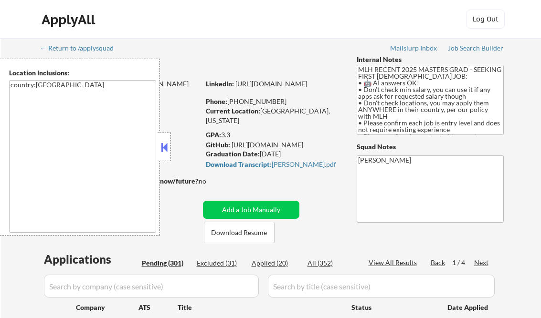
select select ""pending""
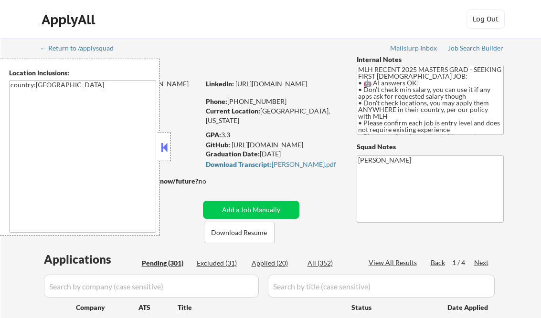
select select ""pending""
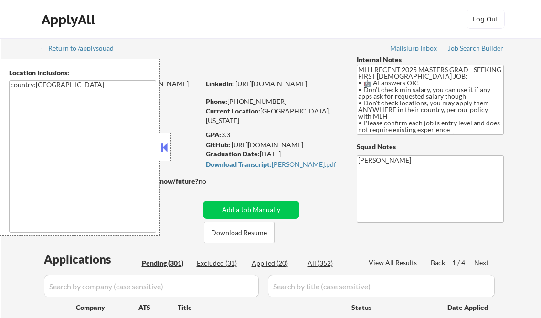
select select ""pending""
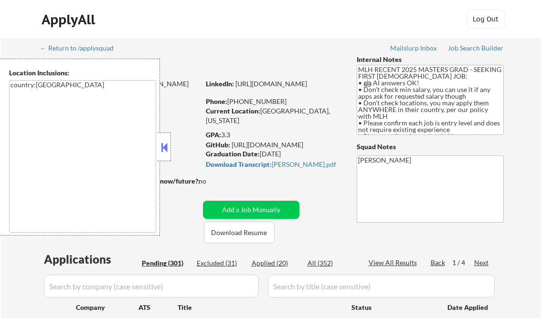
select select ""pending""
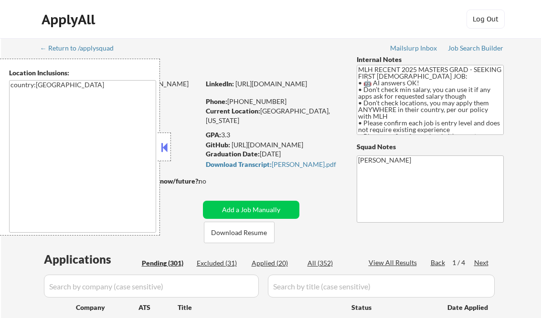
select select ""pending""
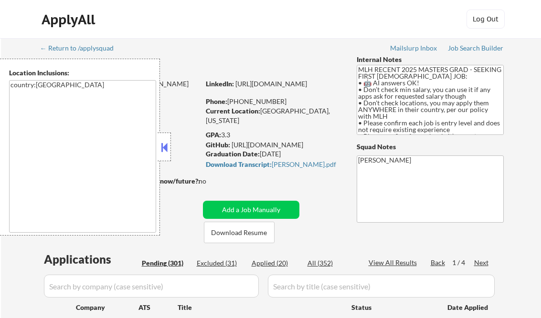
select select ""pending""
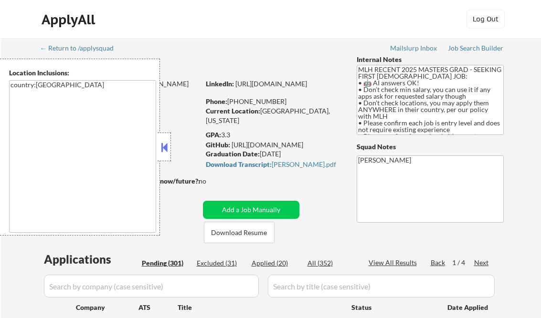
select select ""pending""
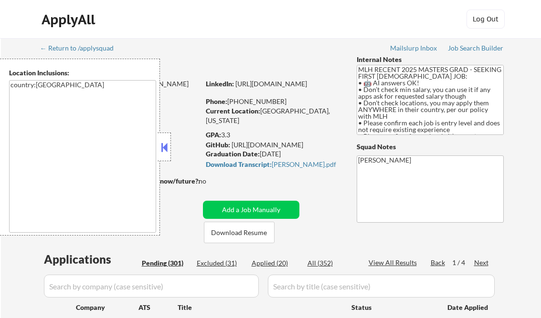
select select ""pending""
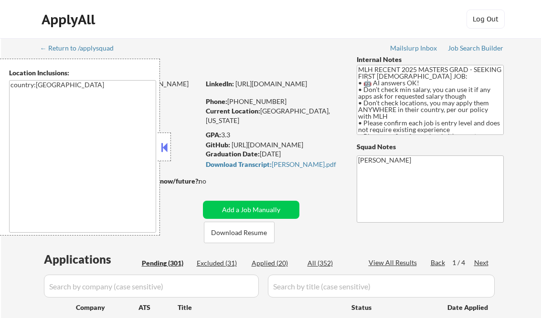
select select ""pending""
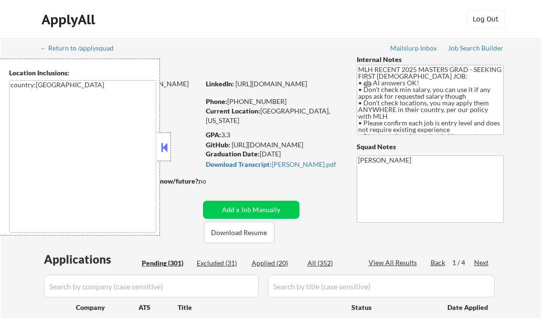
click at [164, 145] on button at bounding box center [164, 147] width 10 height 14
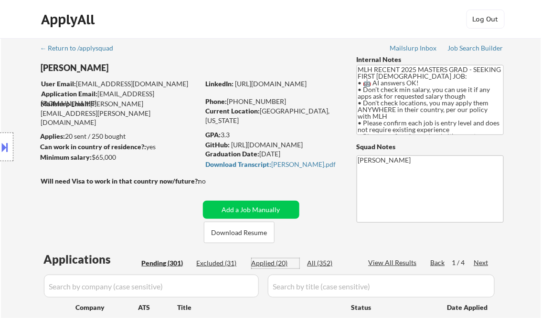
click at [282, 264] on div "Applied (20)" at bounding box center [275, 264] width 48 height 10
select select ""applied""
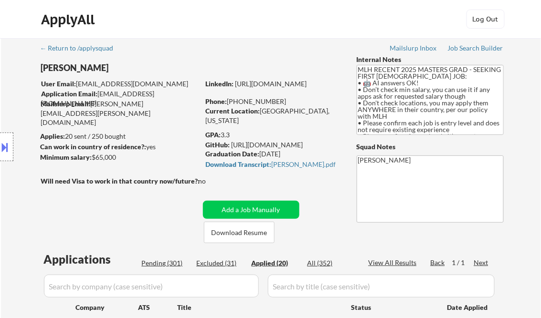
select select ""applied""
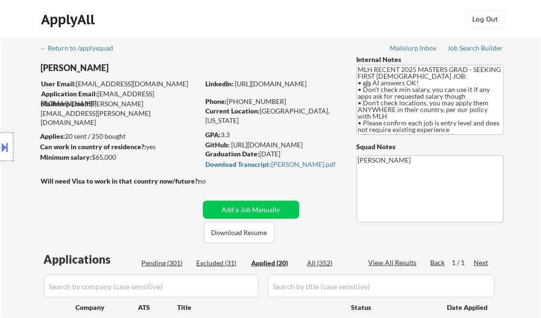
select select ""applied""
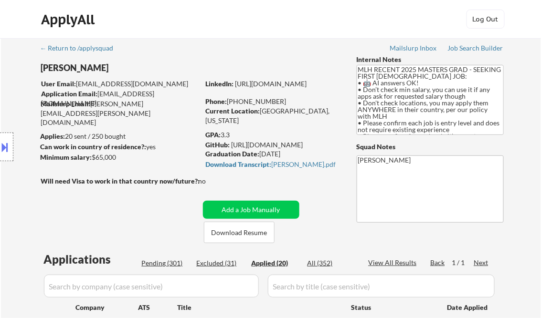
select select ""applied""
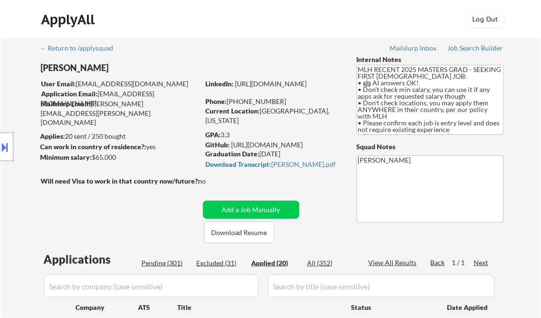
select select ""applied""
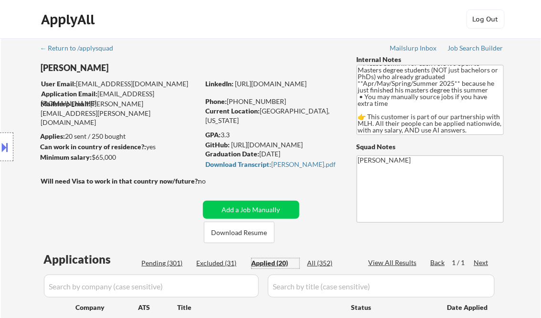
scroll to position [115, 0]
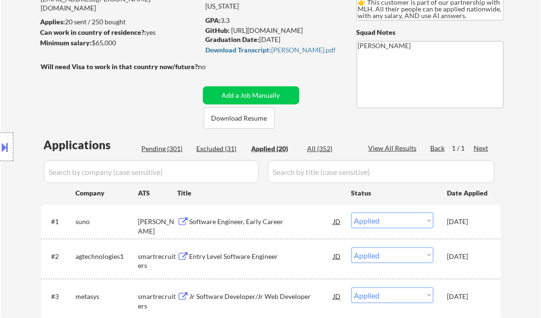
select select ""applied""
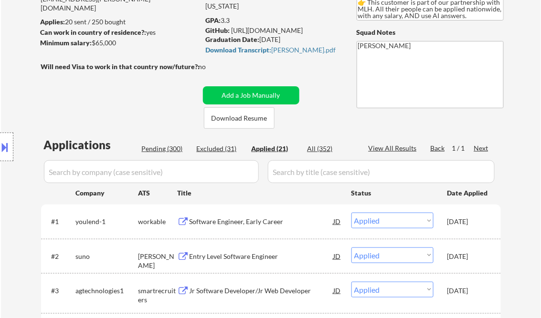
select select ""applied""
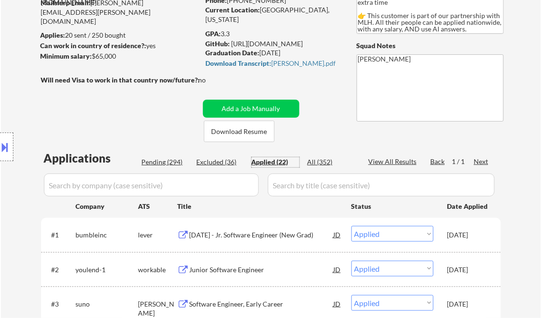
scroll to position [0, 0]
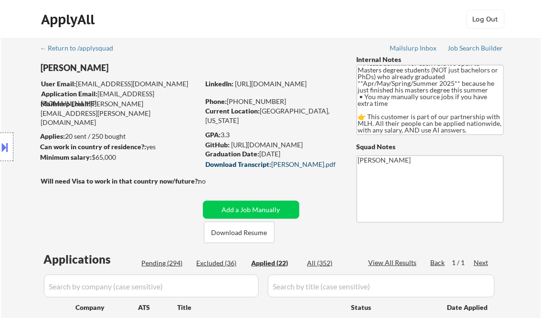
click at [261, 168] on div "Download Transcript: [PERSON_NAME].pdf" at bounding box center [272, 164] width 133 height 7
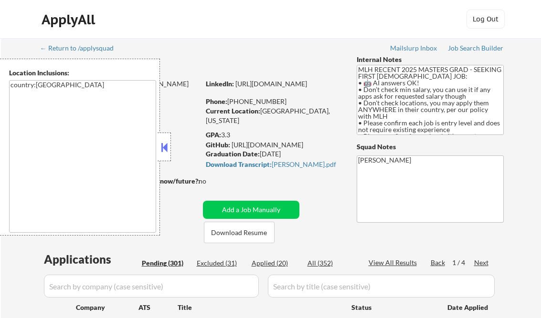
select select ""pending""
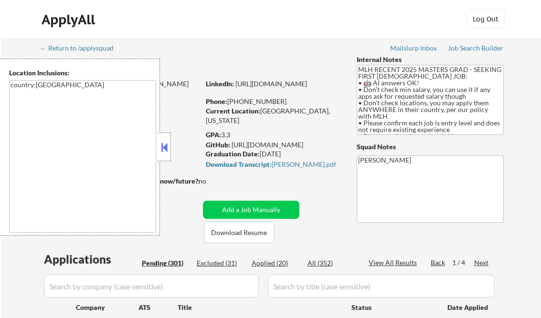
select select ""pending""
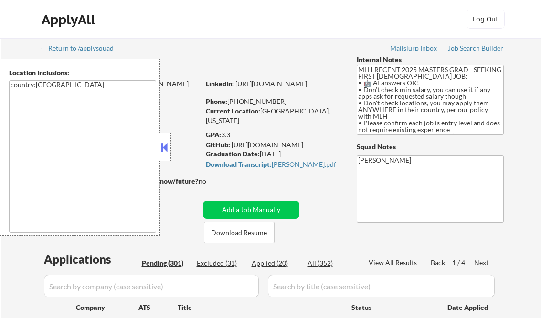
select select ""pending""
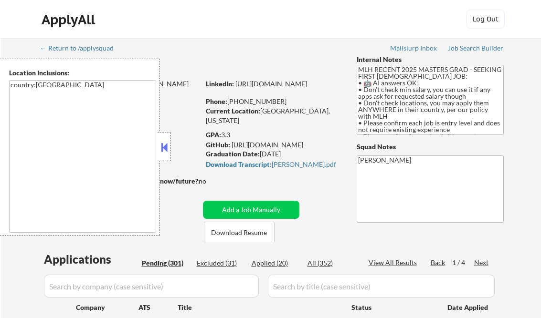
select select ""pending""
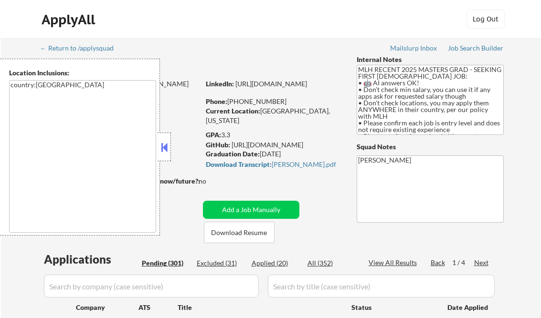
select select ""pending""
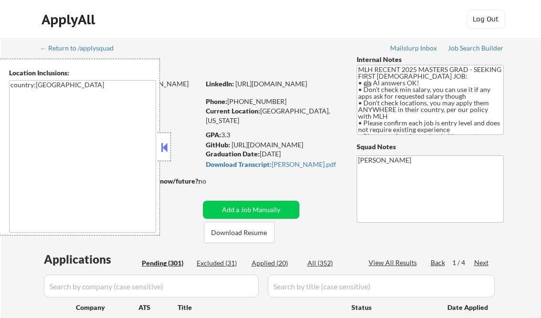
select select ""pending""
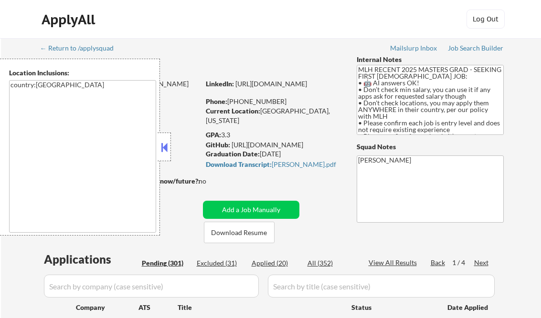
select select ""pending""
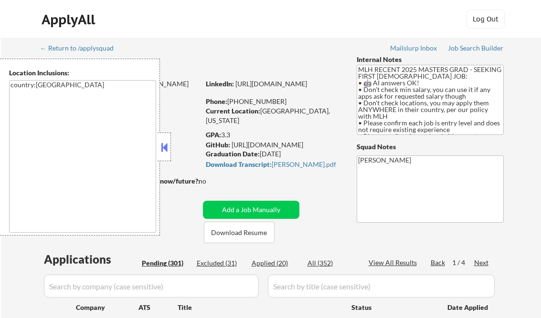
select select ""pending""
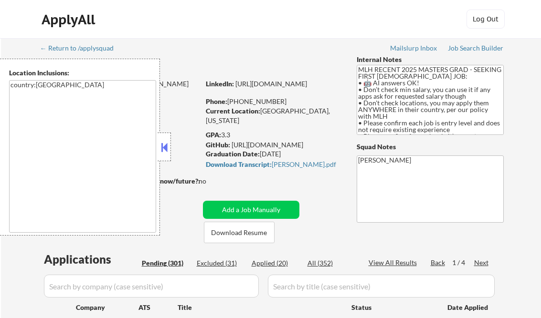
select select ""pending""
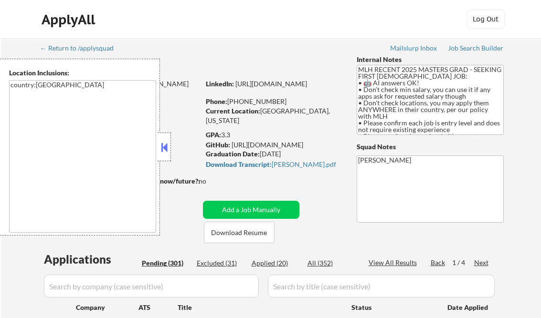
select select ""pending""
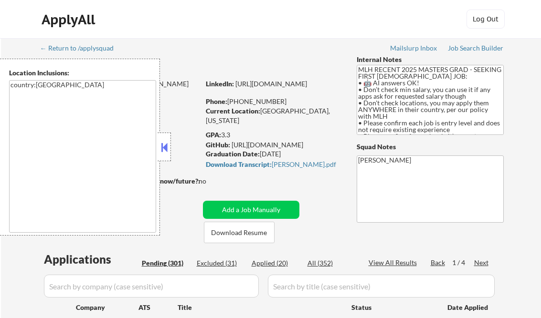
select select ""pending""
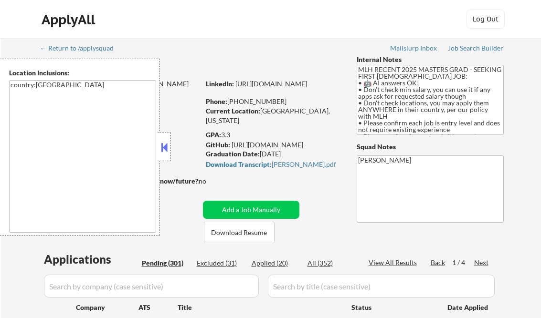
select select ""pending""
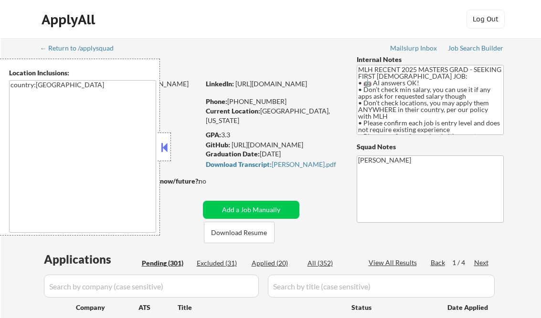
select select ""pending""
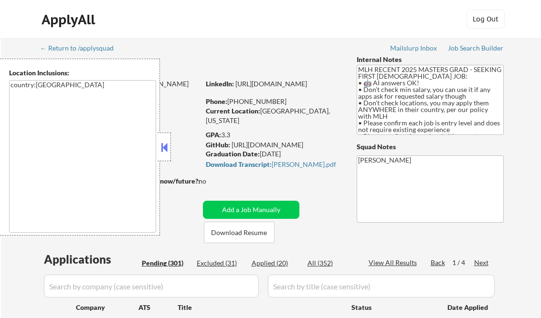
select select ""pending""
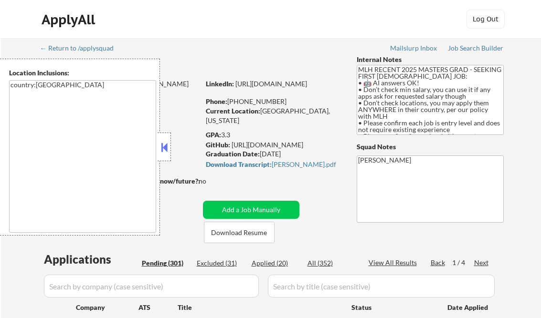
select select ""pending""
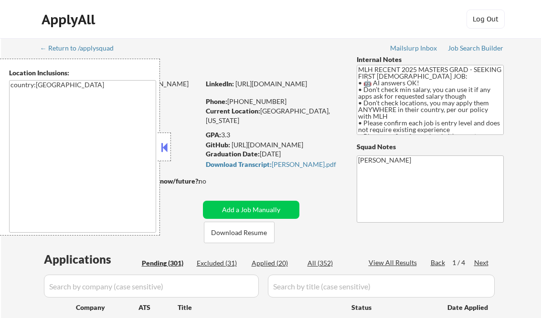
select select ""pending""
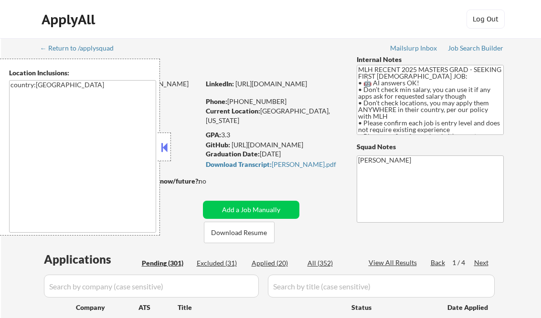
select select ""pending""
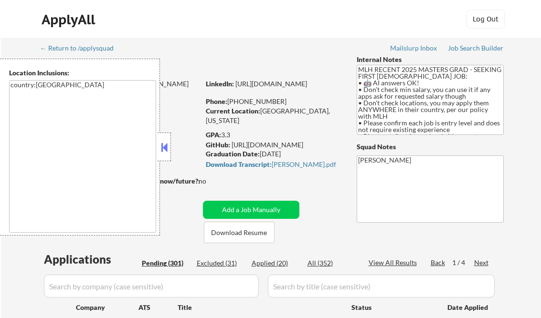
select select ""pending""
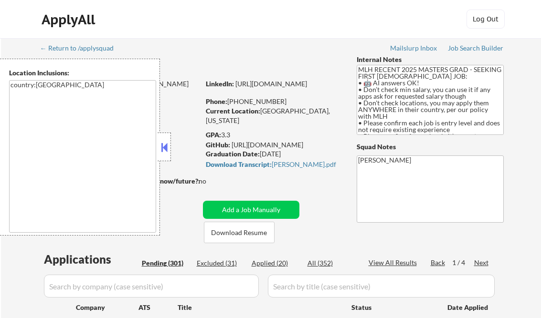
select select ""pending""
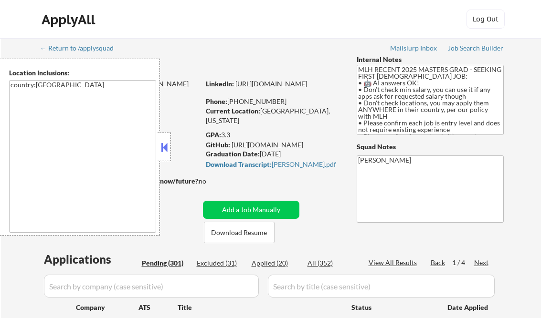
select select ""pending""
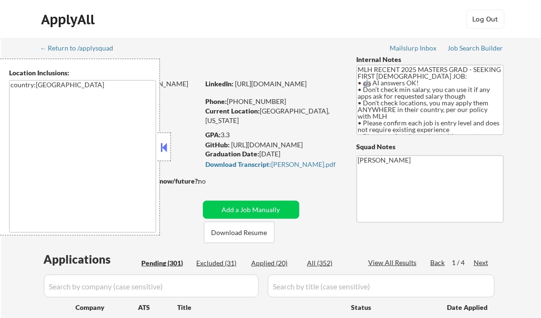
click at [161, 147] on button at bounding box center [164, 147] width 10 height 14
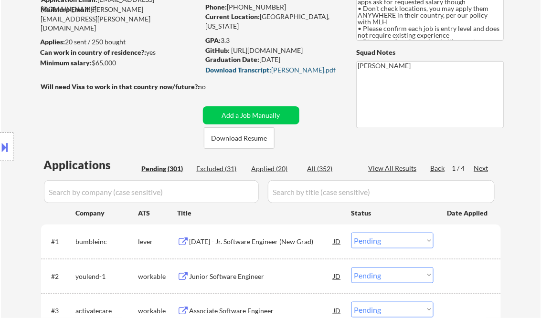
scroll to position [153, 0]
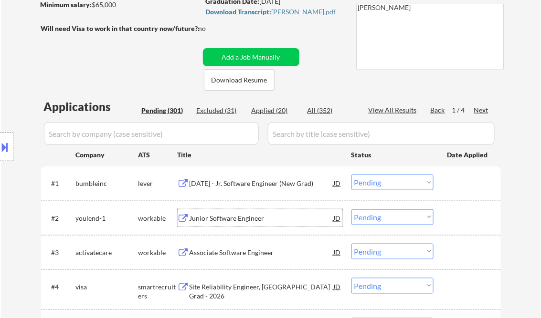
click at [218, 217] on div "Junior Software Engineer" at bounding box center [261, 219] width 144 height 10
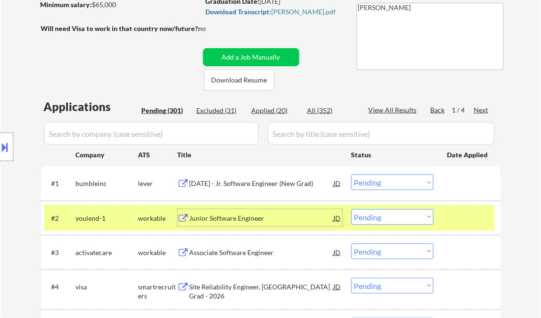
click at [395, 214] on select "Choose an option... Pending Applied Excluded (Questions) Excluded (Expired) Exc…" at bounding box center [392, 217] width 82 height 16
click at [351, 209] on select "Choose an option... Pending Applied Excluded (Questions) Excluded (Expired) Exc…" at bounding box center [392, 217] width 82 height 16
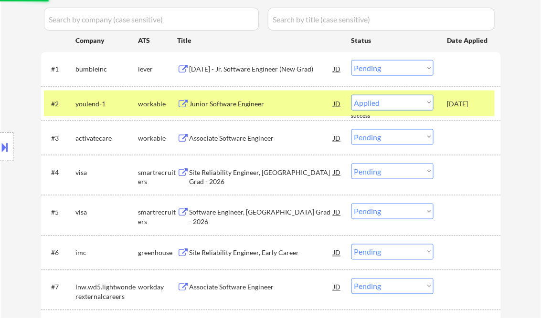
select select ""pending""
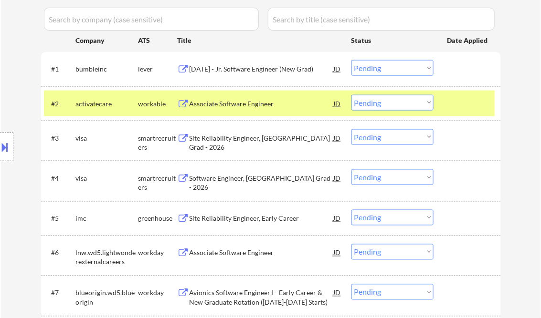
click at [237, 73] on div "[DATE] - Jr. Software Engineer (New Grad)" at bounding box center [261, 68] width 144 height 17
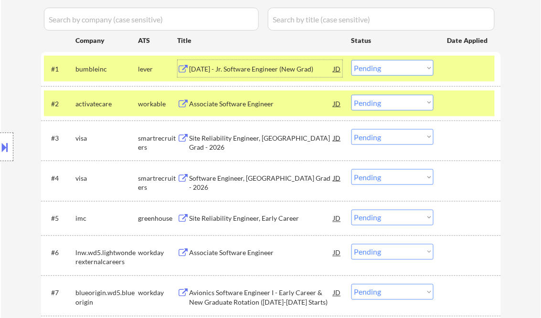
click at [389, 67] on select "Choose an option... Pending Applied Excluded (Questions) Excluded (Expired) Exc…" at bounding box center [392, 68] width 82 height 16
click at [351, 60] on select "Choose an option... Pending Applied Excluded (Questions) Excluded (Expired) Exc…" at bounding box center [392, 68] width 82 height 16
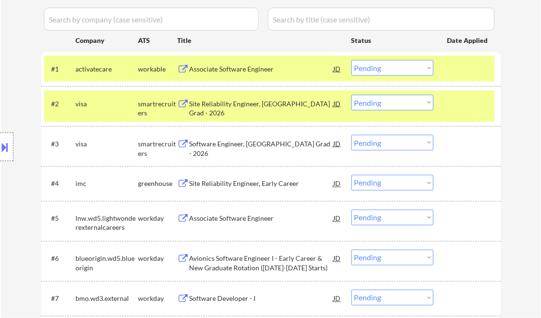
click at [224, 64] on div "Associate Software Engineer" at bounding box center [261, 69] width 144 height 10
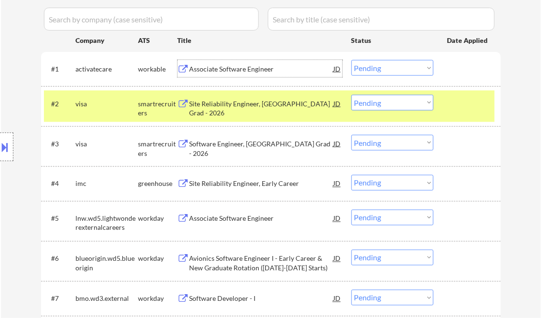
drag, startPoint x: 370, startPoint y: 70, endPoint x: 374, endPoint y: 76, distance: 7.3
click at [370, 70] on select "Choose an option... Pending Applied Excluded (Questions) Excluded (Expired) Exc…" at bounding box center [392, 68] width 82 height 16
click at [351, 60] on select "Choose an option... Pending Applied Excluded (Questions) Excluded (Expired) Exc…" at bounding box center [392, 68] width 82 height 16
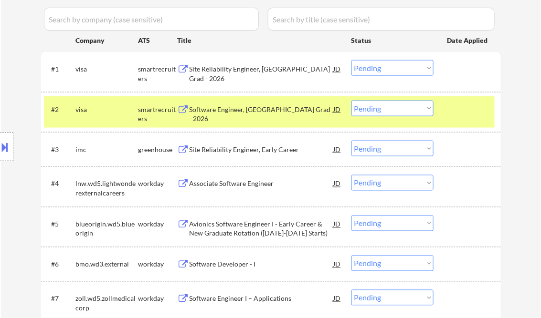
click at [242, 77] on div "Site Reliability Engineer, New College Grad - 2026" at bounding box center [261, 73] width 144 height 19
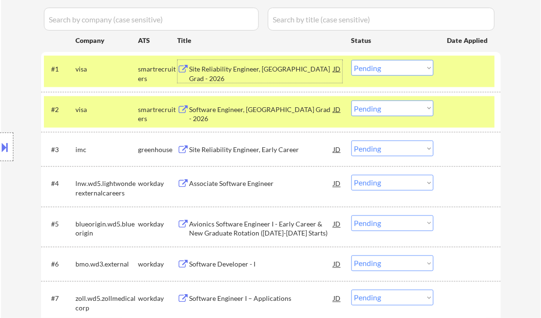
click at [384, 68] on select "Choose an option... Pending Applied Excluded (Questions) Excluded (Expired) Exc…" at bounding box center [392, 68] width 82 height 16
click at [351, 60] on select "Choose an option... Pending Applied Excluded (Questions) Excluded (Expired) Exc…" at bounding box center [392, 68] width 82 height 16
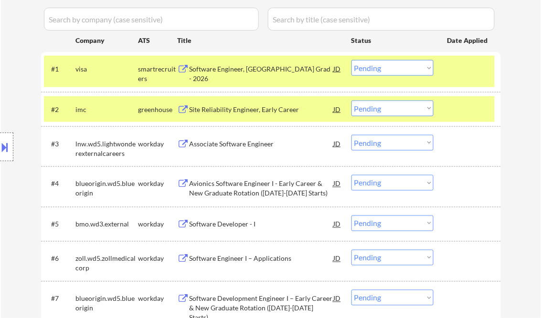
click at [253, 72] on div "Software Engineer, New College Grad - 2026" at bounding box center [261, 73] width 144 height 19
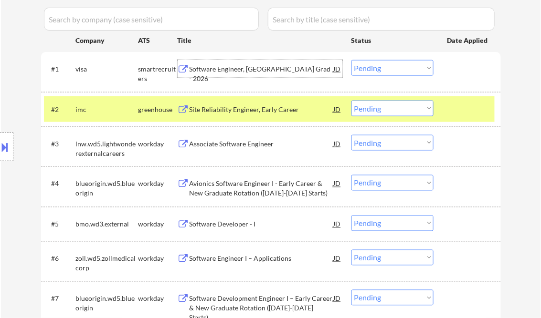
click at [394, 68] on select "Choose an option... Pending Applied Excluded (Questions) Excluded (Expired) Exc…" at bounding box center [392, 68] width 82 height 16
click at [351, 60] on select "Choose an option... Pending Applied Excluded (Questions) Excluded (Expired) Exc…" at bounding box center [392, 68] width 82 height 16
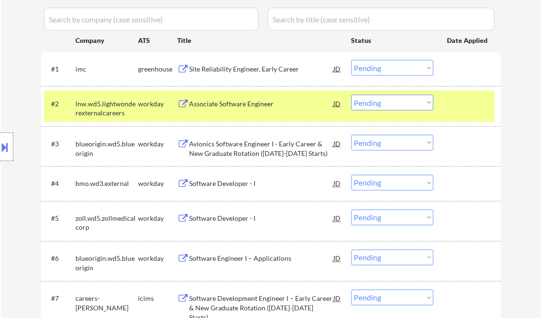
click at [250, 71] on div "Site Reliability Engineer, Early Career" at bounding box center [261, 69] width 144 height 10
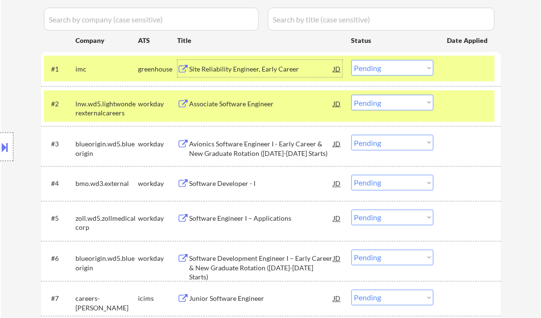
click at [393, 71] on select "Choose an option... Pending Applied Excluded (Questions) Excluded (Expired) Exc…" at bounding box center [392, 68] width 82 height 16
click at [351, 60] on select "Choose an option... Pending Applied Excluded (Questions) Excluded (Expired) Exc…" at bounding box center [392, 68] width 82 height 16
select select ""pending""
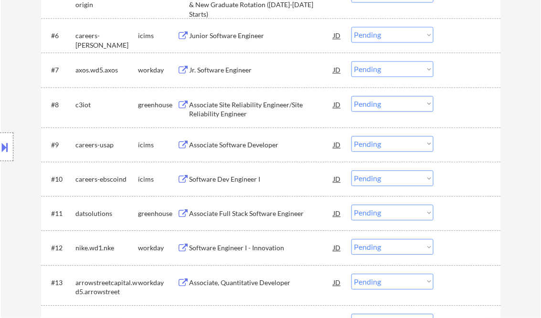
scroll to position [573, 0]
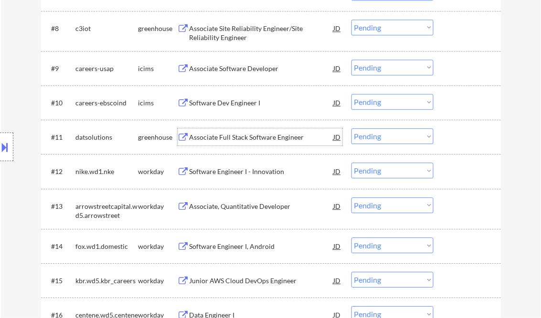
click at [236, 136] on div "Associate Full Stack Software Engineer" at bounding box center [261, 138] width 144 height 10
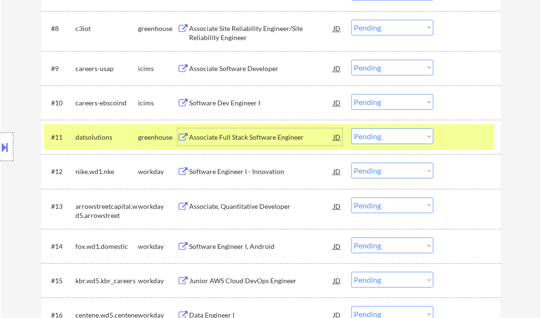
drag, startPoint x: 384, startPoint y: 137, endPoint x: 388, endPoint y: 143, distance: 6.8
click at [384, 137] on select "Choose an option... Pending Applied Excluded (Questions) Excluded (Expired) Exc…" at bounding box center [392, 136] width 82 height 16
click at [351, 128] on select "Choose an option... Pending Applied Excluded (Questions) Excluded (Expired) Exc…" at bounding box center [392, 136] width 82 height 16
select select ""pending""
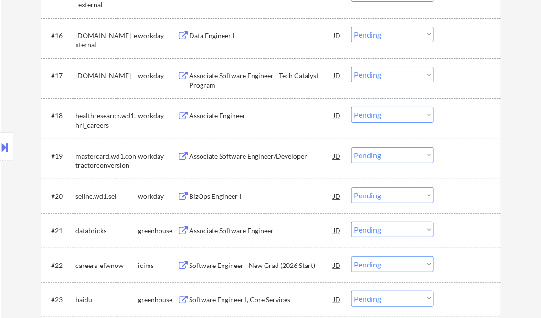
scroll to position [878, 0]
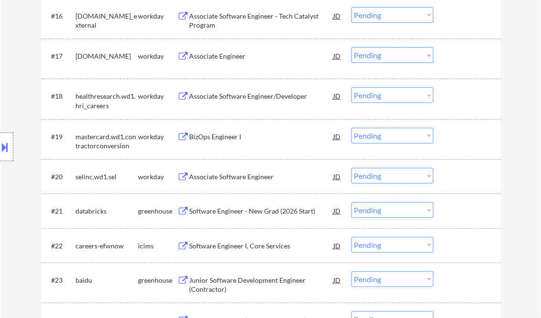
click at [264, 210] on div "Software Engineer - New Grad (2026 Start)" at bounding box center [261, 212] width 144 height 10
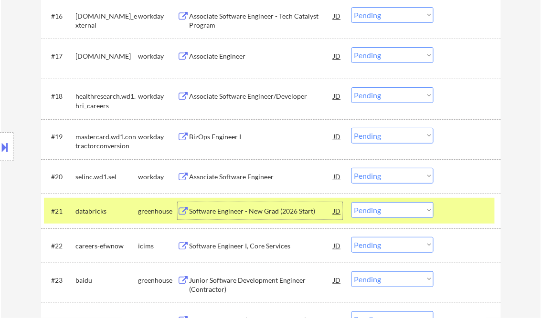
click at [372, 213] on select "Choose an option... Pending Applied Excluded (Questions) Excluded (Expired) Exc…" at bounding box center [392, 210] width 82 height 16
click at [351, 202] on select "Choose an option... Pending Applied Excluded (Questions) Excluded (Expired) Exc…" at bounding box center [392, 210] width 82 height 16
select select ""pending""
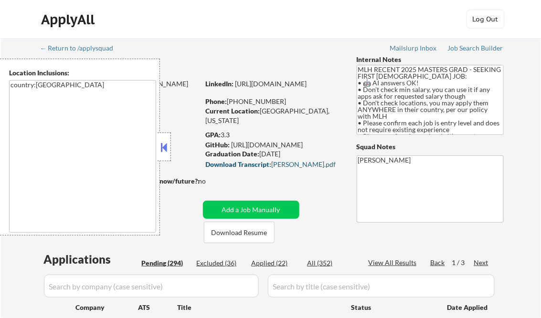
click at [165, 150] on button at bounding box center [164, 147] width 10 height 14
select select ""pending""
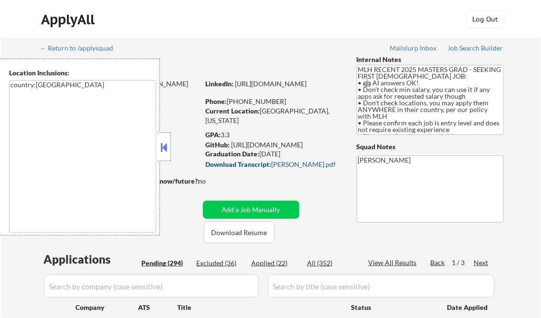
select select ""pending""
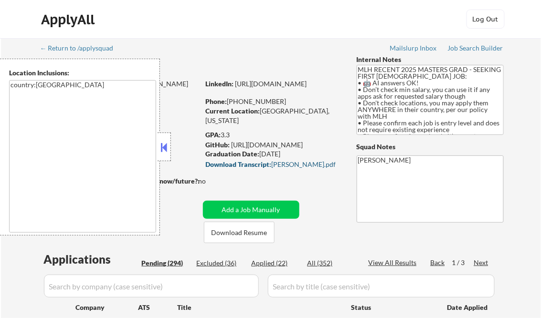
select select ""pending""
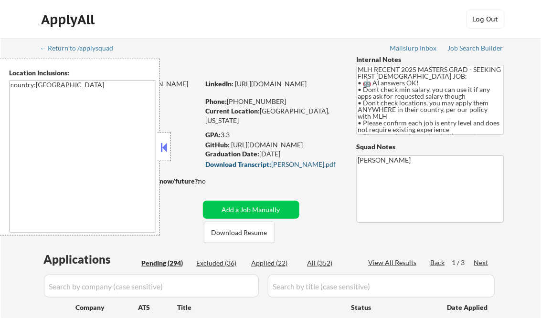
select select ""pending""
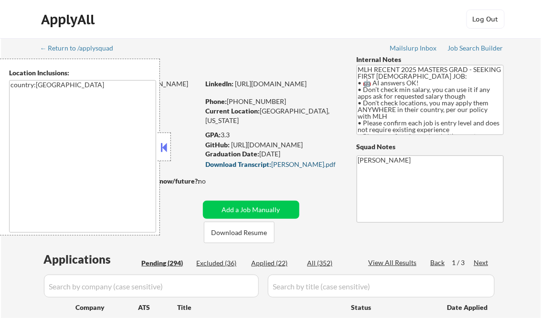
select select ""pending""
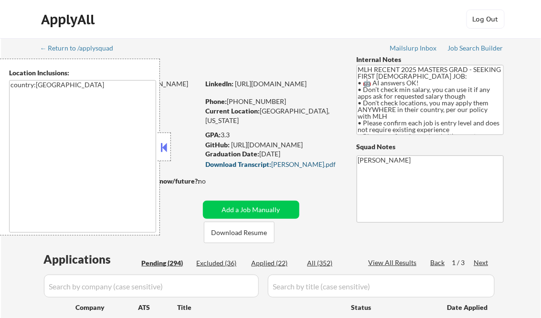
select select ""pending""
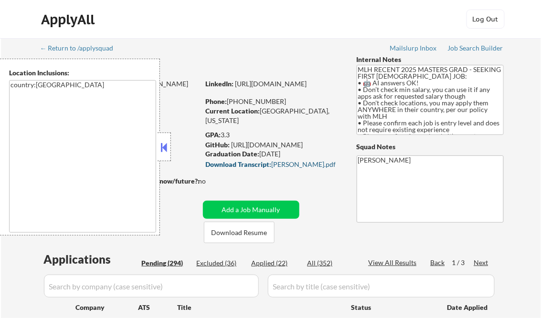
select select ""pending""
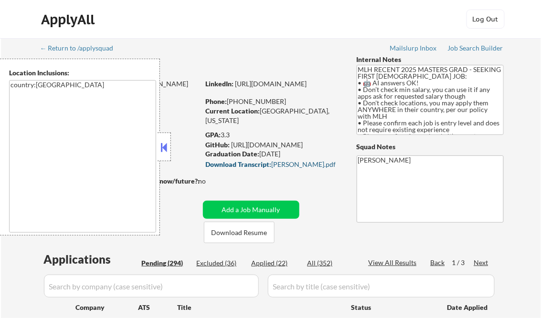
select select ""pending""
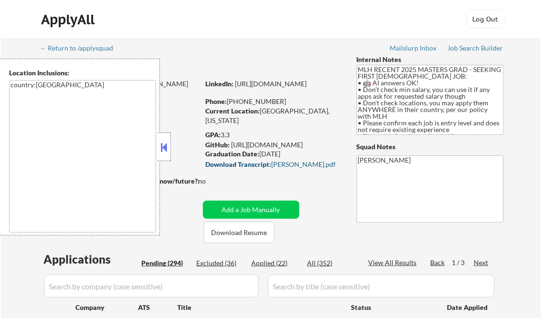
select select ""pending""
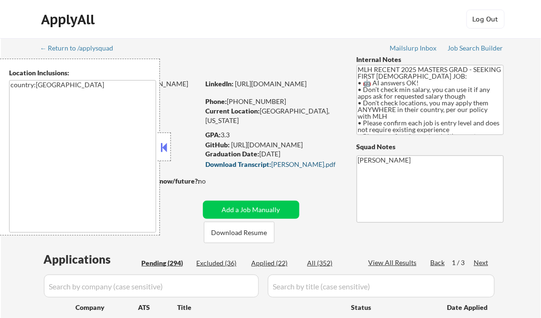
select select ""pending""
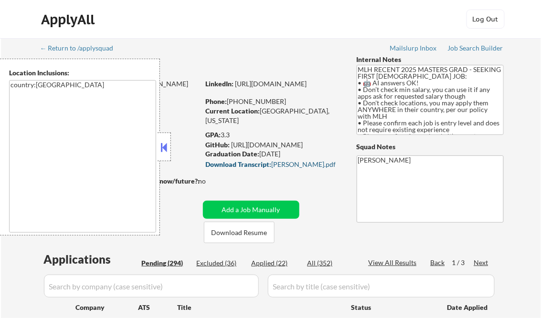
select select ""pending""
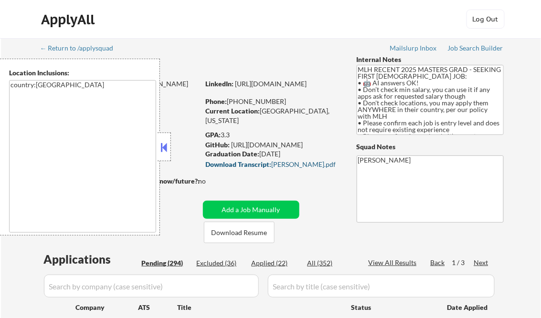
select select ""pending""
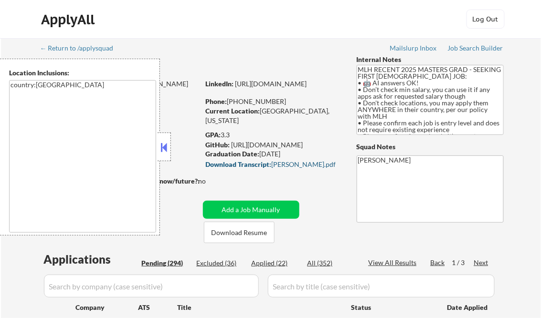
select select ""pending""
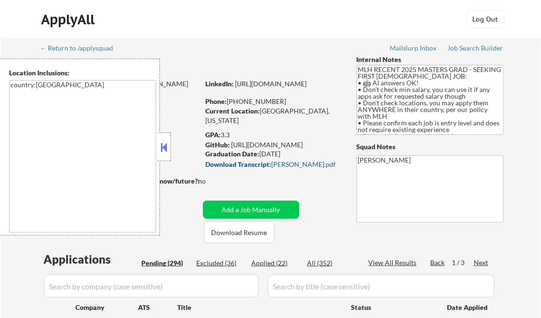
select select ""pending""
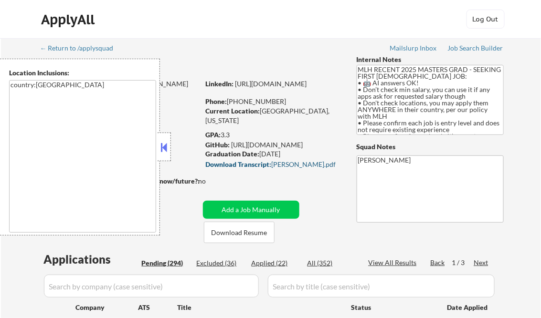
select select ""pending""
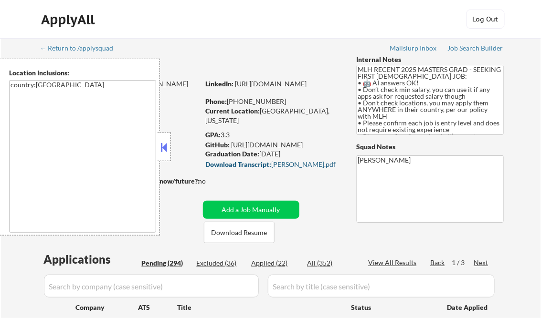
select select ""pending""
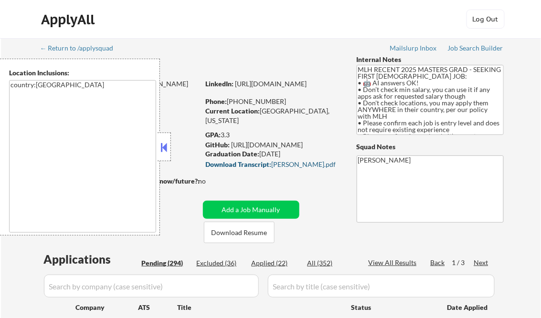
select select ""pending""
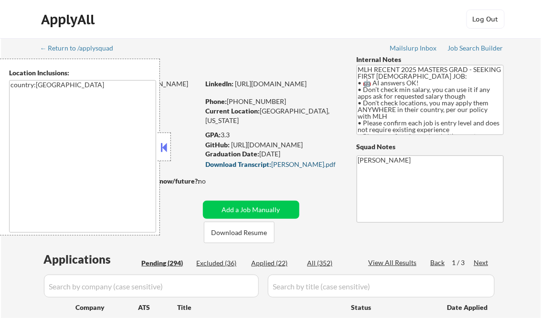
select select ""pending""
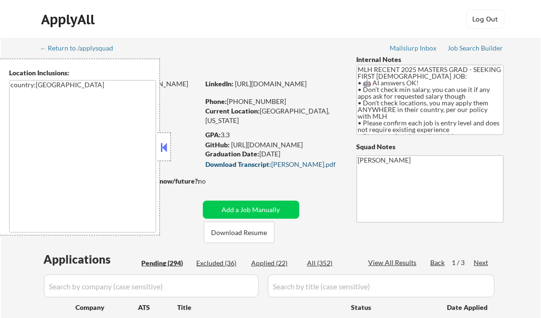
select select ""pending""
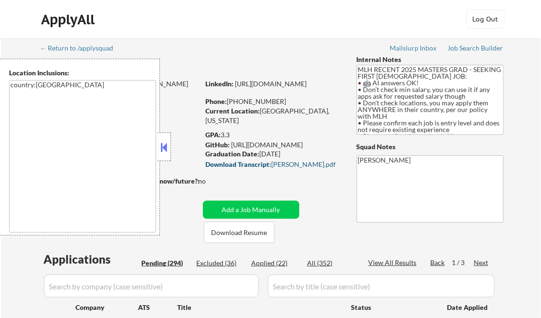
select select ""pending""
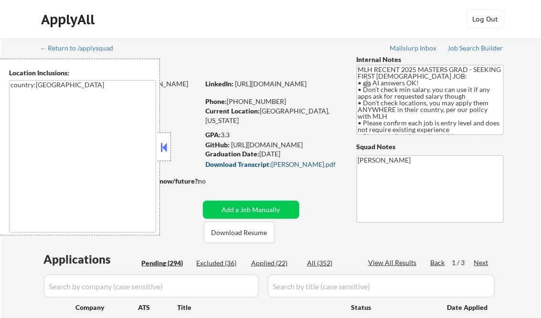
select select ""pending""
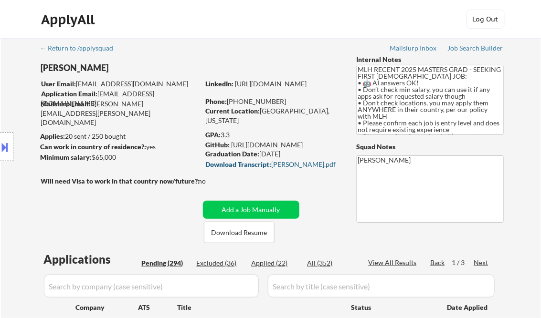
click at [260, 164] on strong "Download Transcript:" at bounding box center [239, 164] width 66 height 8
select select ""pending""
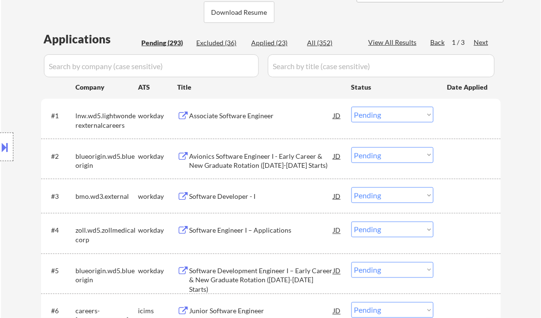
scroll to position [191, 0]
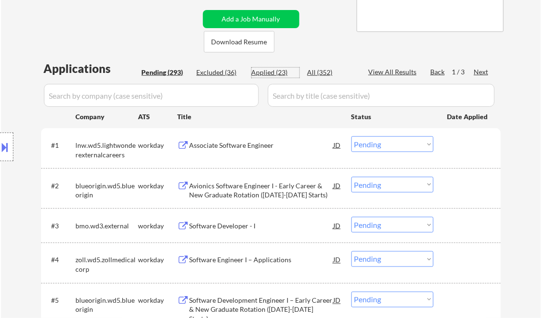
click at [281, 70] on div "Applied (23)" at bounding box center [275, 73] width 48 height 10
select select ""applied""
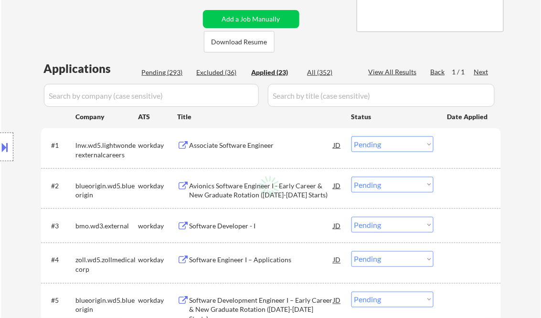
select select ""applied""
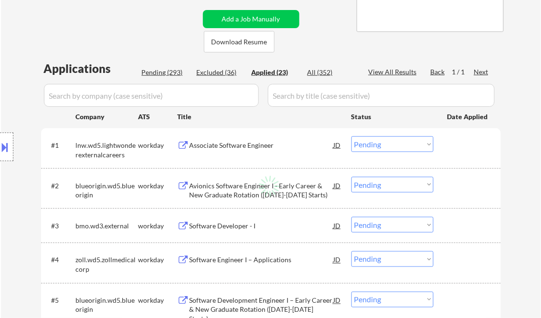
select select ""applied""
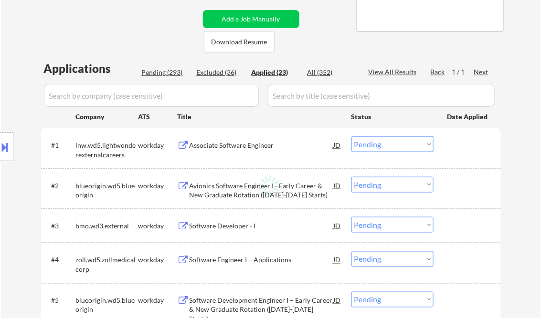
select select ""applied""
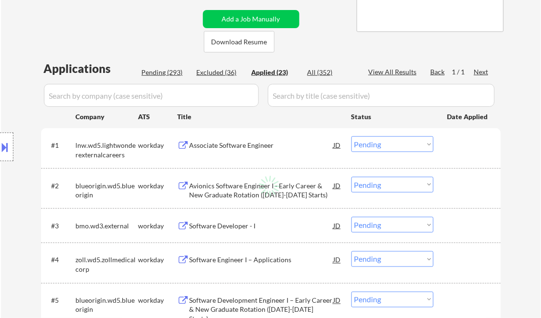
select select ""applied""
